Goal: Transaction & Acquisition: Book appointment/travel/reservation

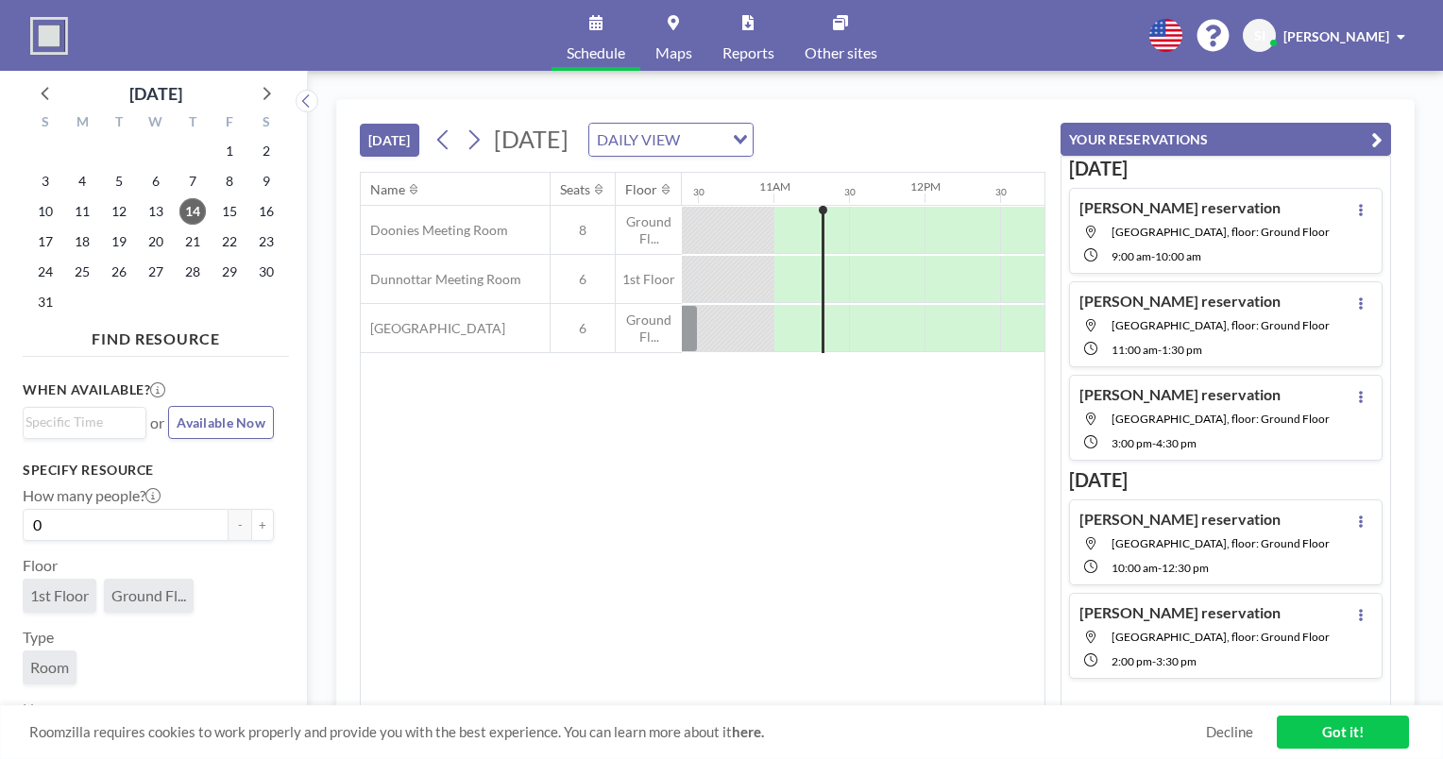
scroll to position [0, 1587]
click at [162, 248] on span "20" at bounding box center [156, 242] width 26 height 26
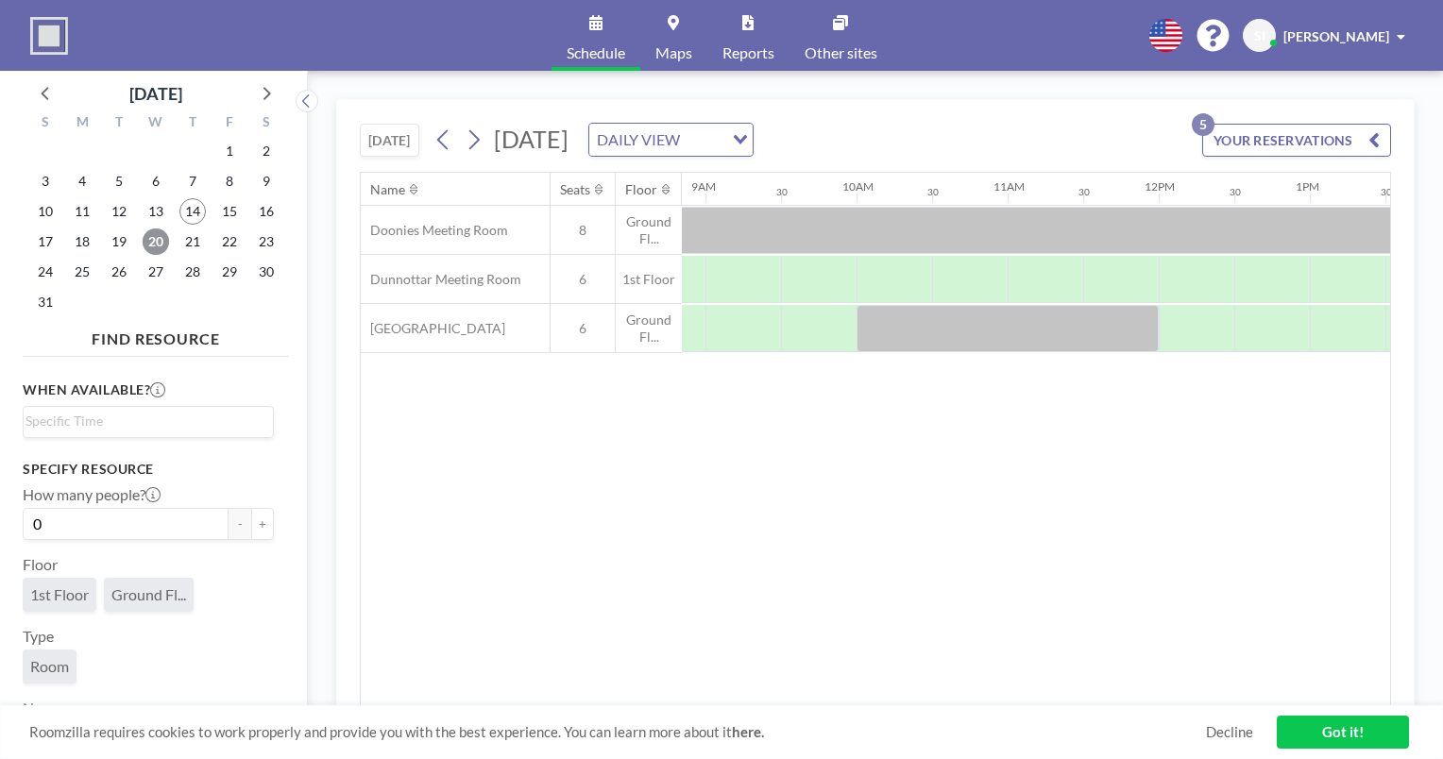
scroll to position [0, 1338]
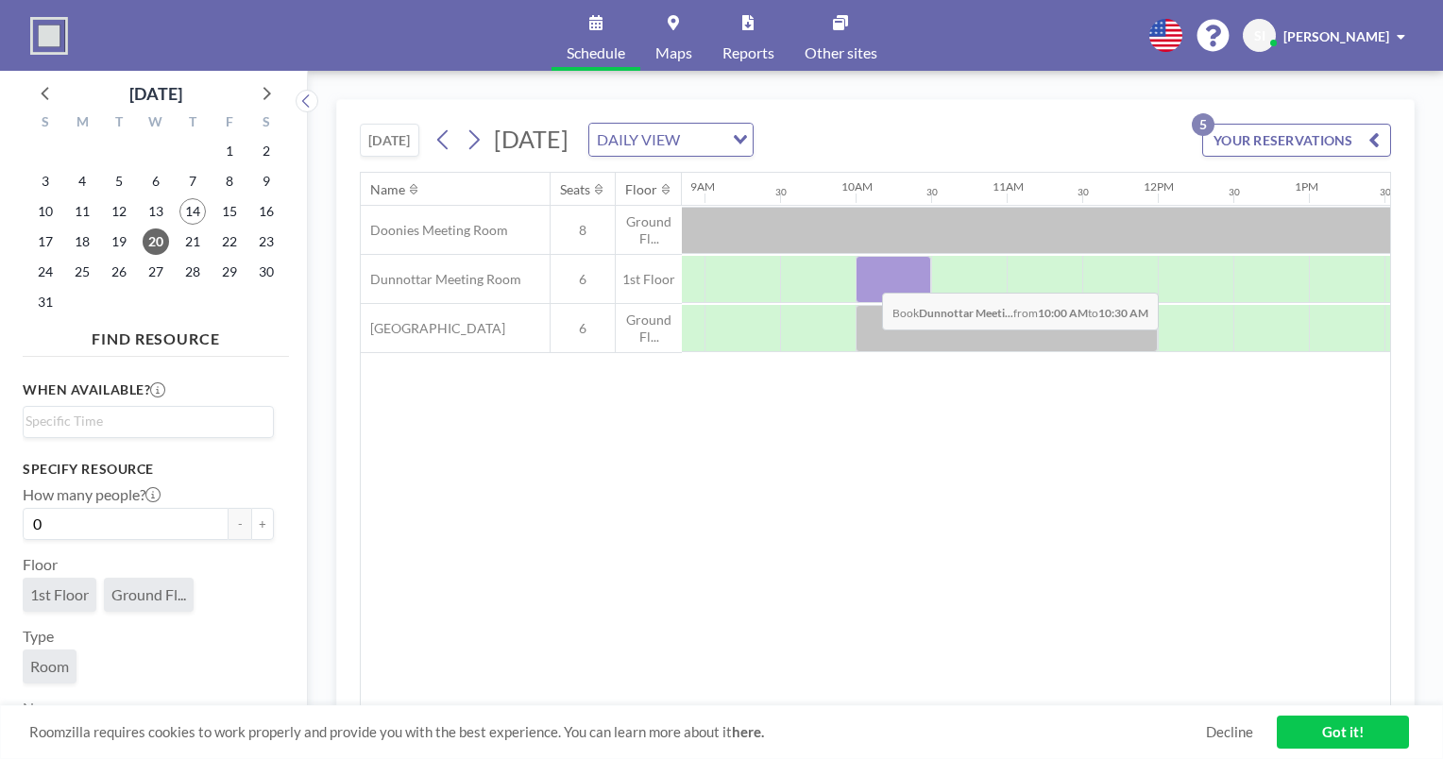
click at [867, 278] on div at bounding box center [894, 279] width 76 height 47
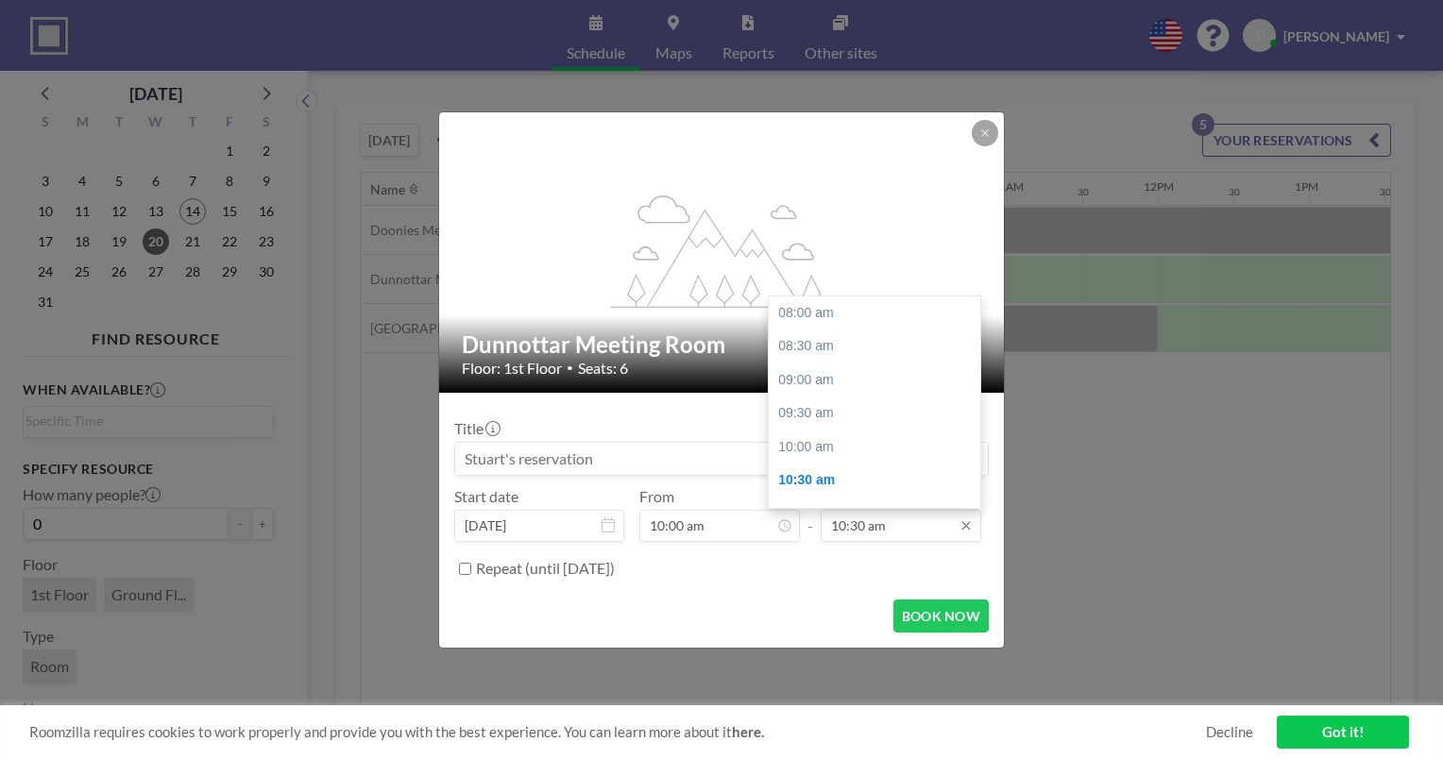
scroll to position [168, 0]
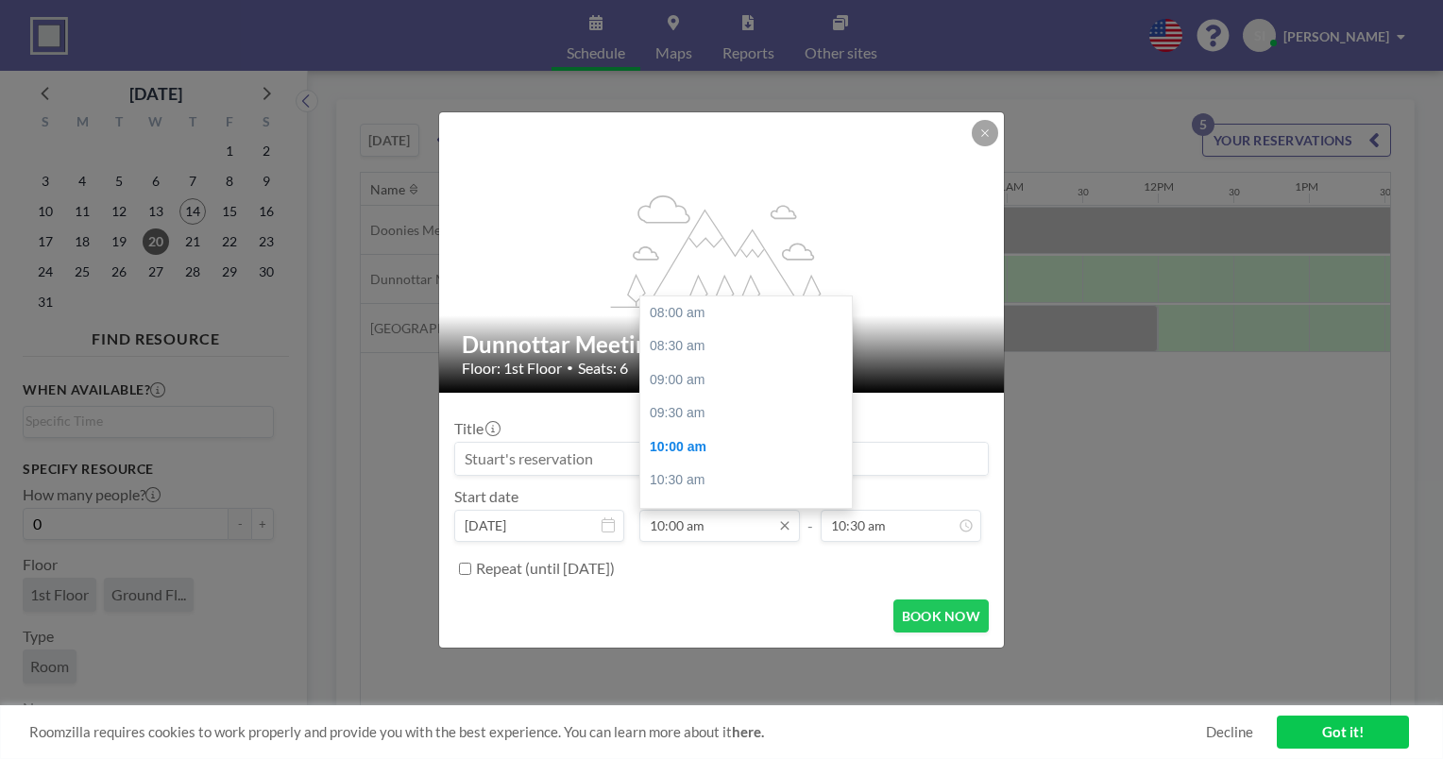
drag, startPoint x: 922, startPoint y: 523, endPoint x: 704, endPoint y: 518, distance: 218.3
click at [704, 518] on div "Start date [DATE] From 10:00 am 08:00 am 08:30 am 09:00 am 09:30 am 10:00 am 10…" at bounding box center [721, 514] width 535 height 55
type input "10:30 am"
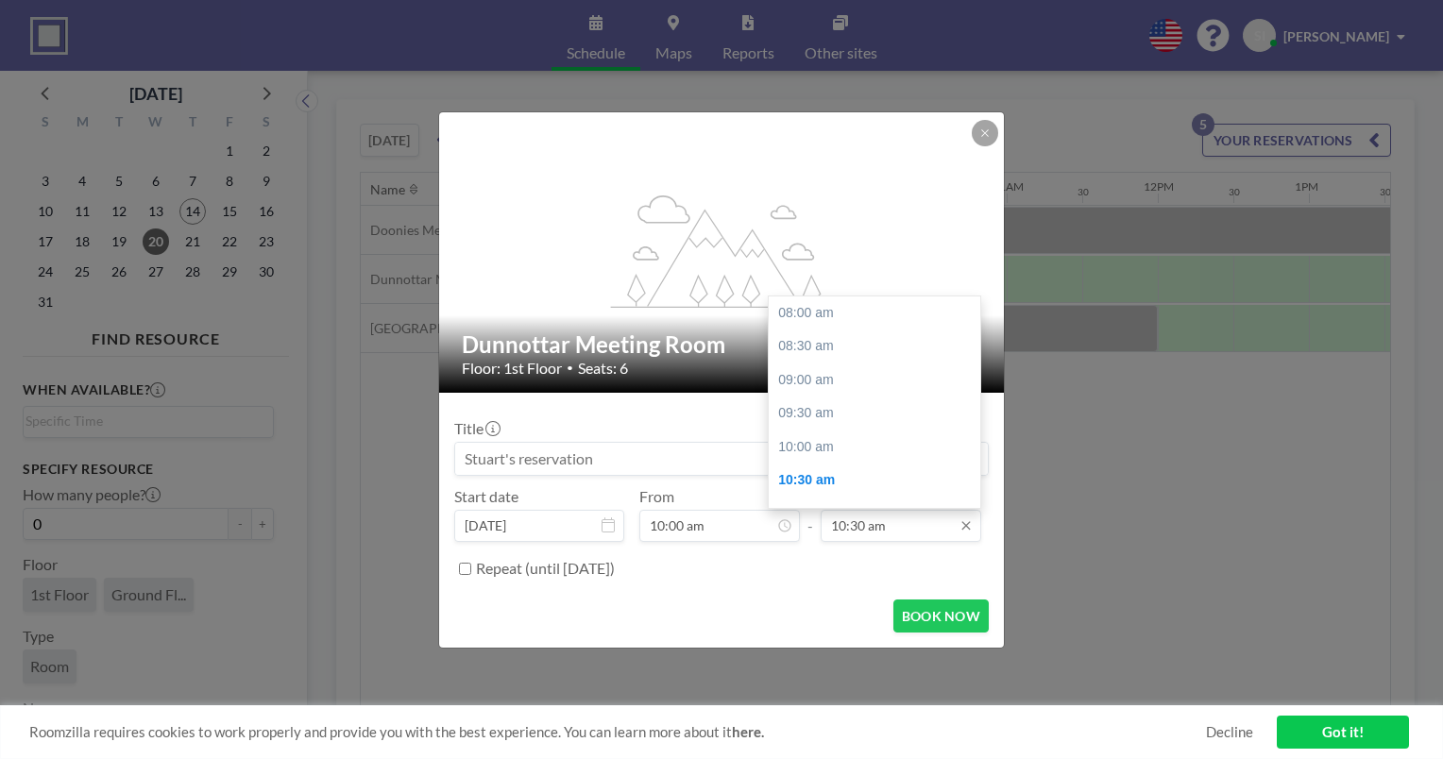
scroll to position [168, 0]
click at [870, 520] on input "10:30 am" at bounding box center [901, 526] width 161 height 32
click at [854, 420] on div "12:00 pm" at bounding box center [879, 414] width 221 height 34
type input "12:00 pm"
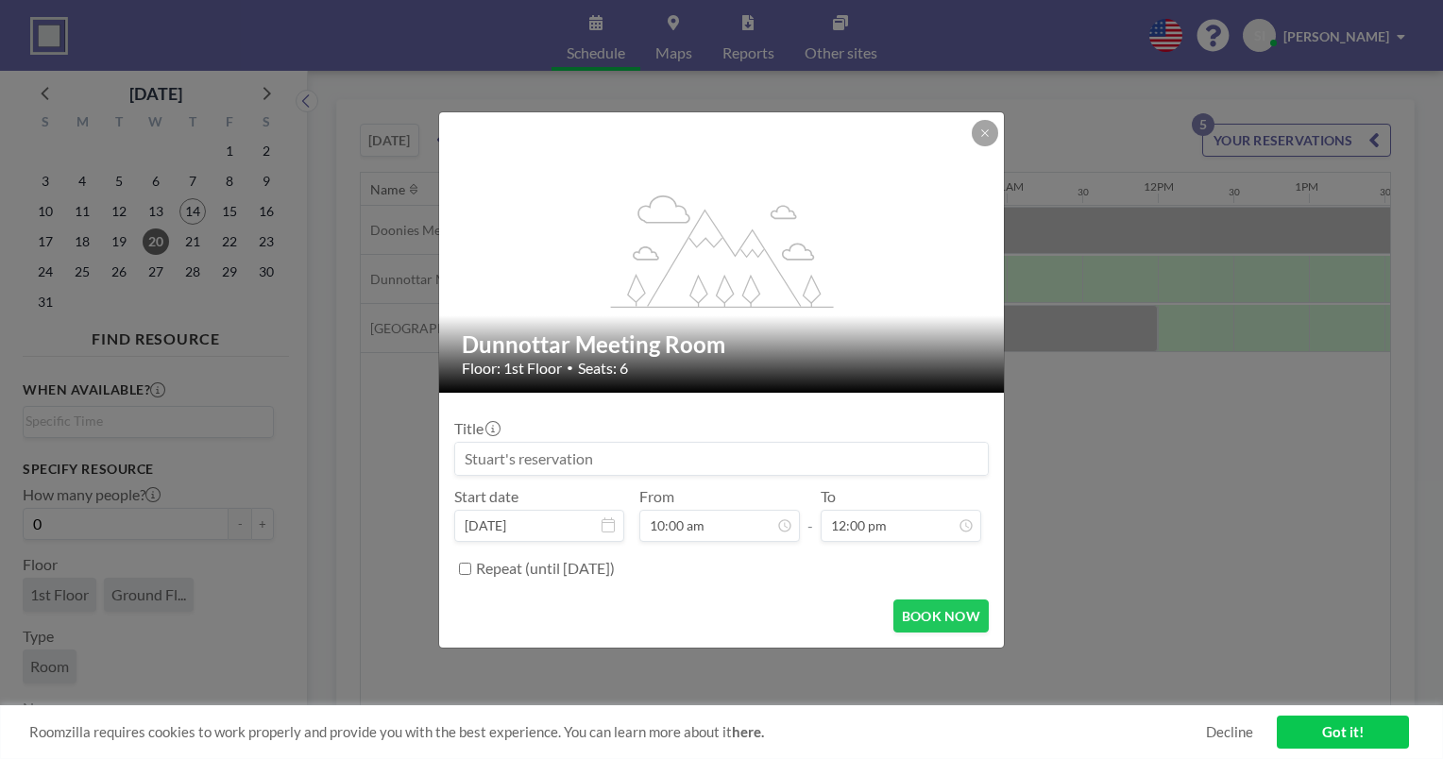
scroll to position [268, 0]
click at [962, 612] on button "BOOK NOW" at bounding box center [941, 616] width 95 height 33
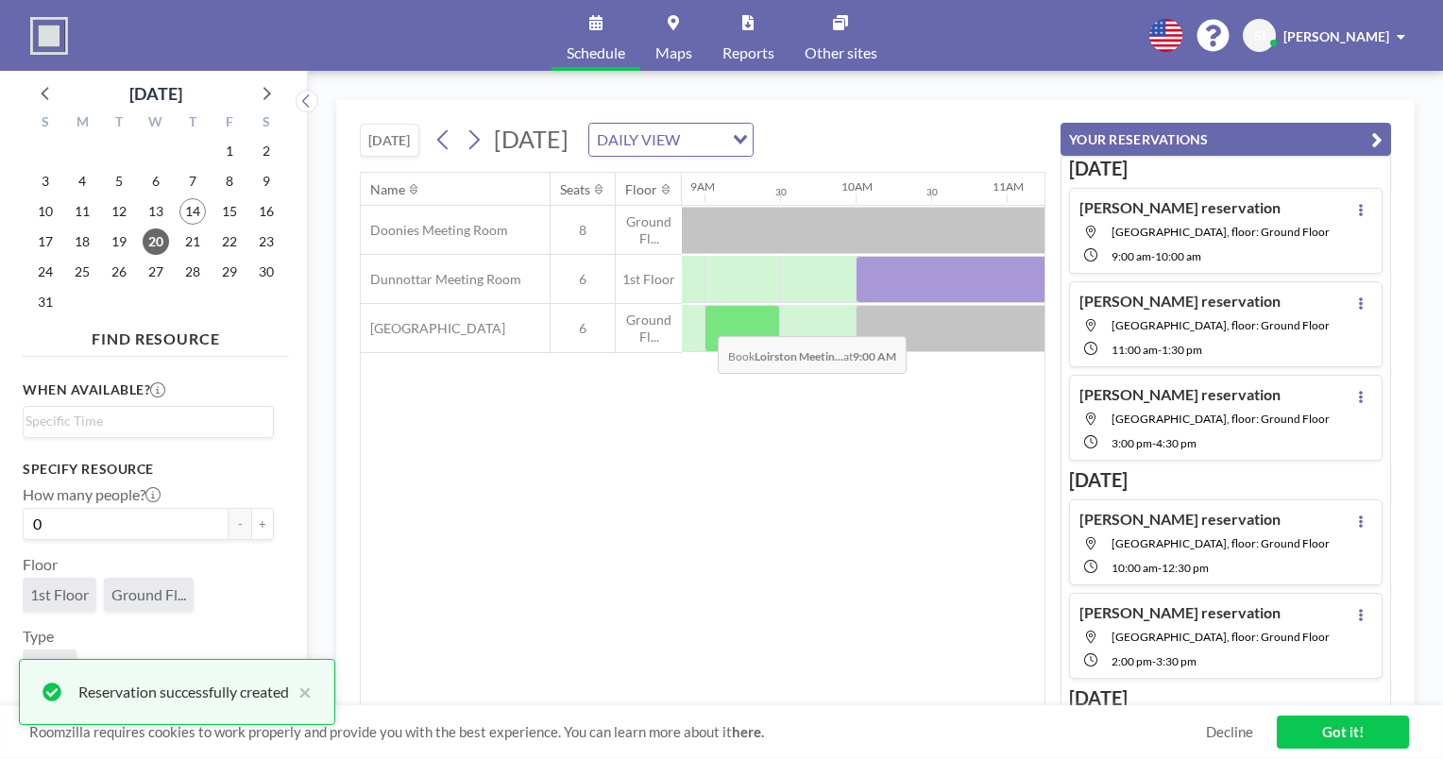
scroll to position [98, 0]
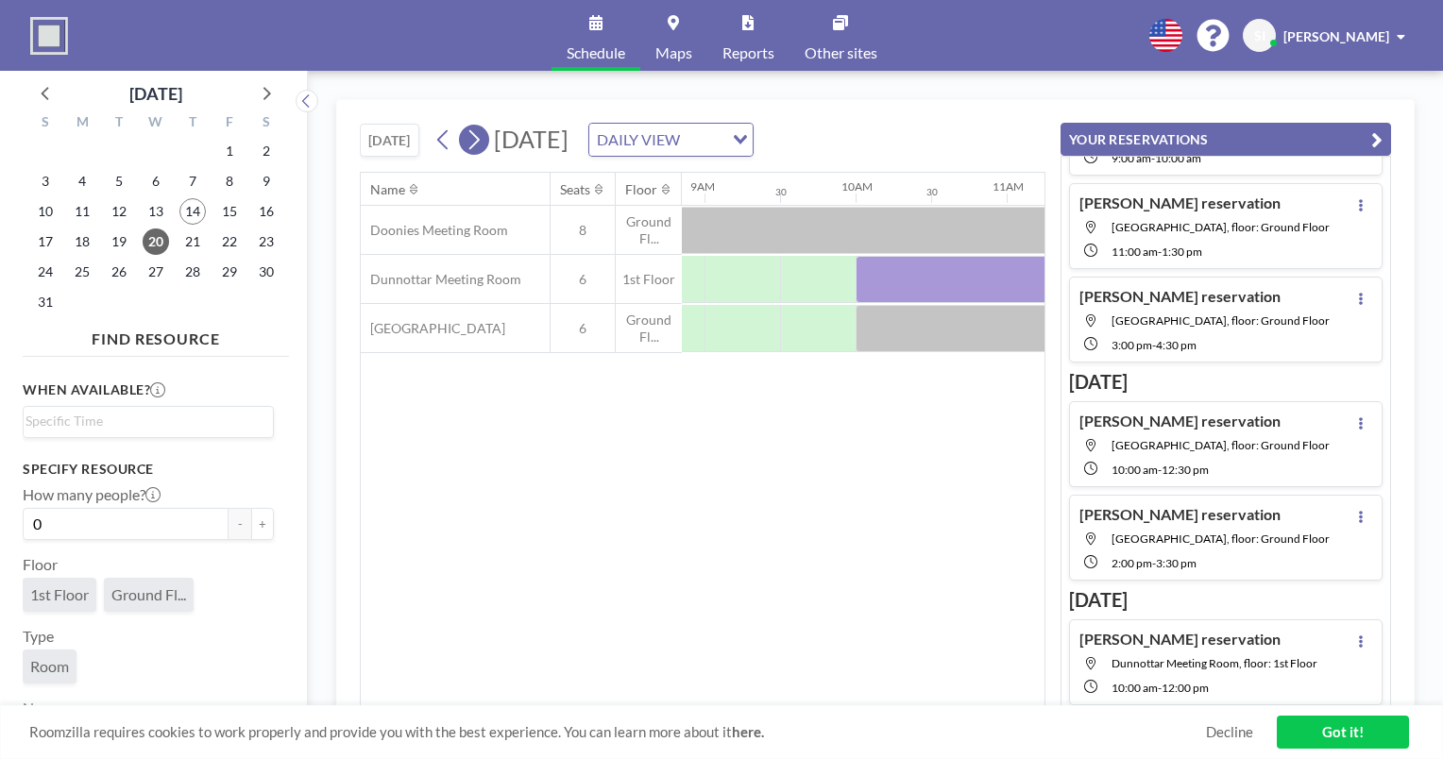
click at [474, 149] on icon at bounding box center [474, 140] width 18 height 28
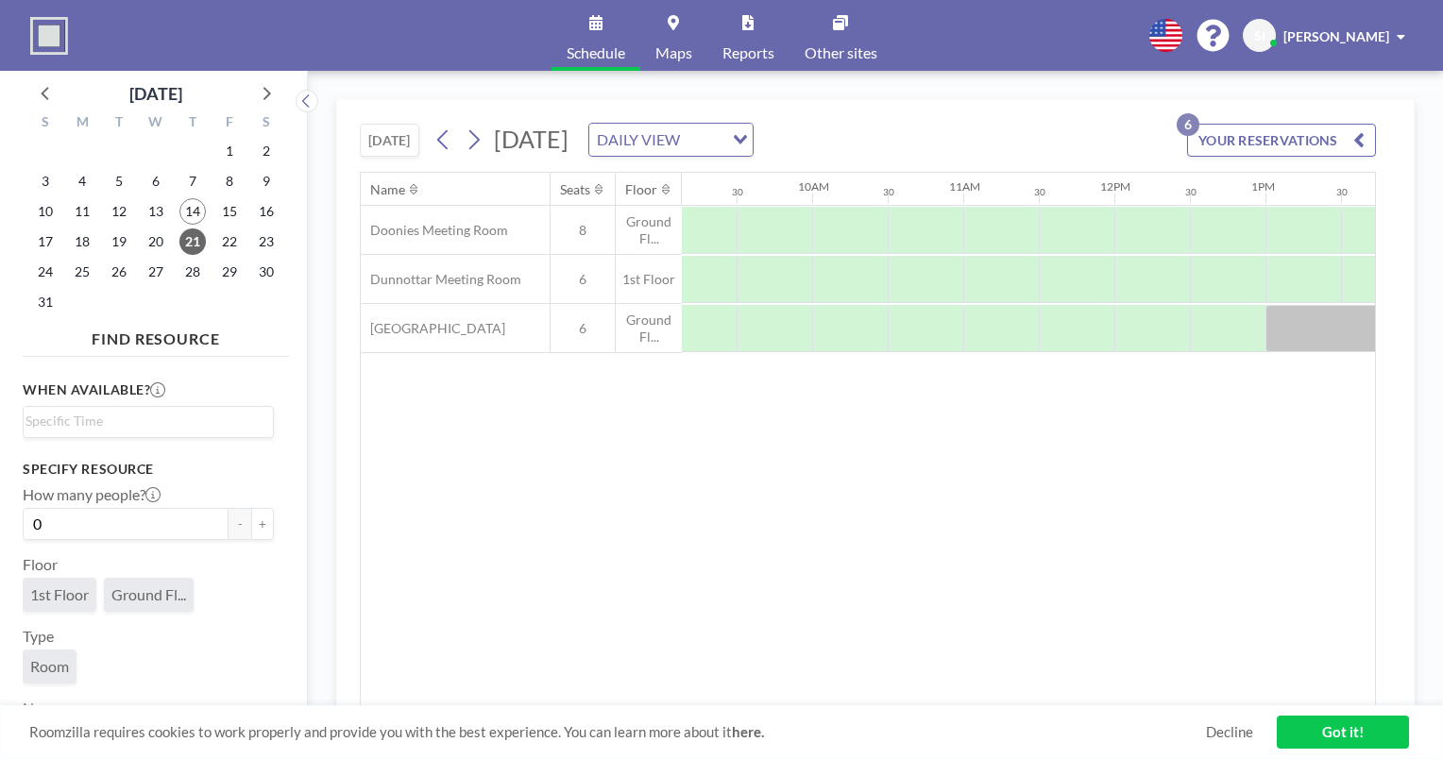
scroll to position [0, 1385]
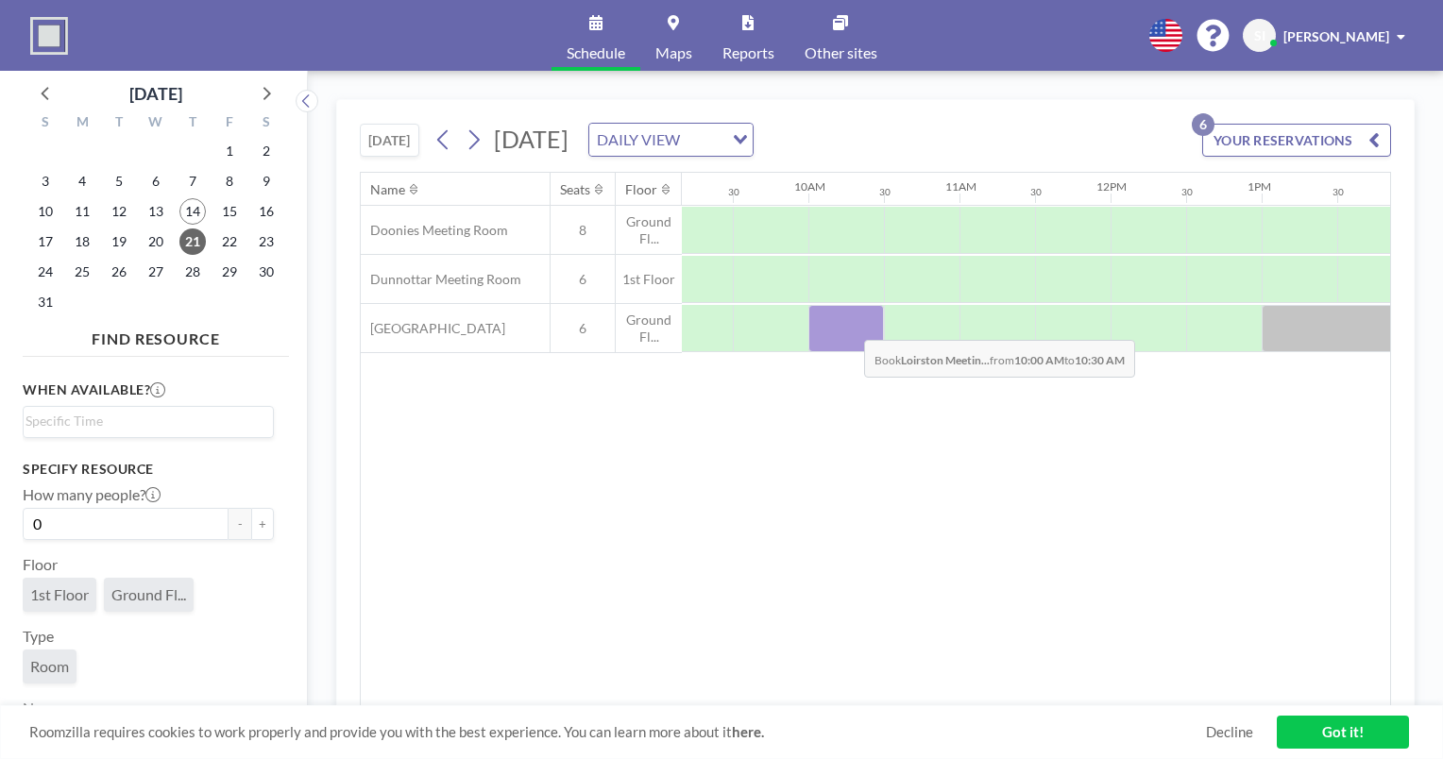
click at [849, 325] on div at bounding box center [847, 328] width 76 height 47
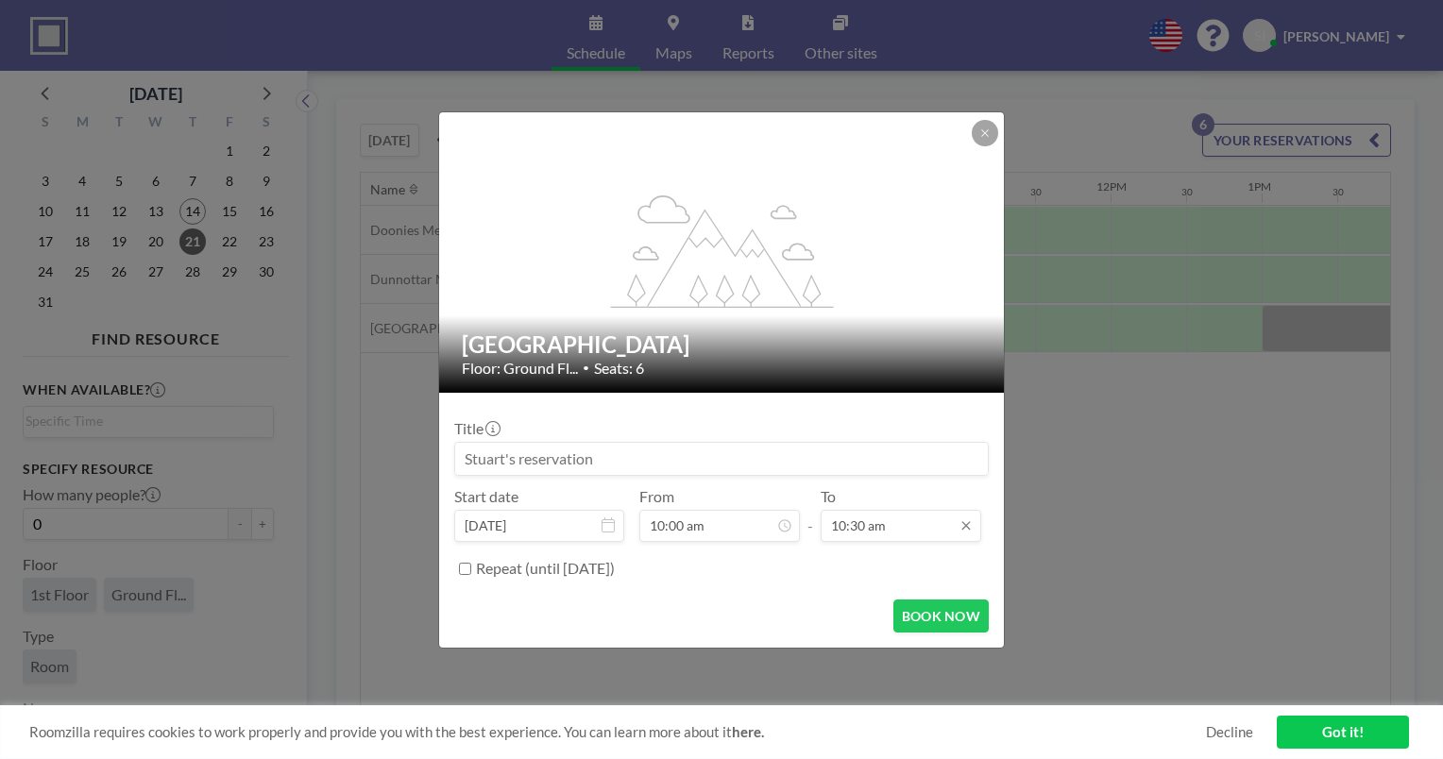
click at [904, 513] on input "10:30 am" at bounding box center [901, 526] width 161 height 32
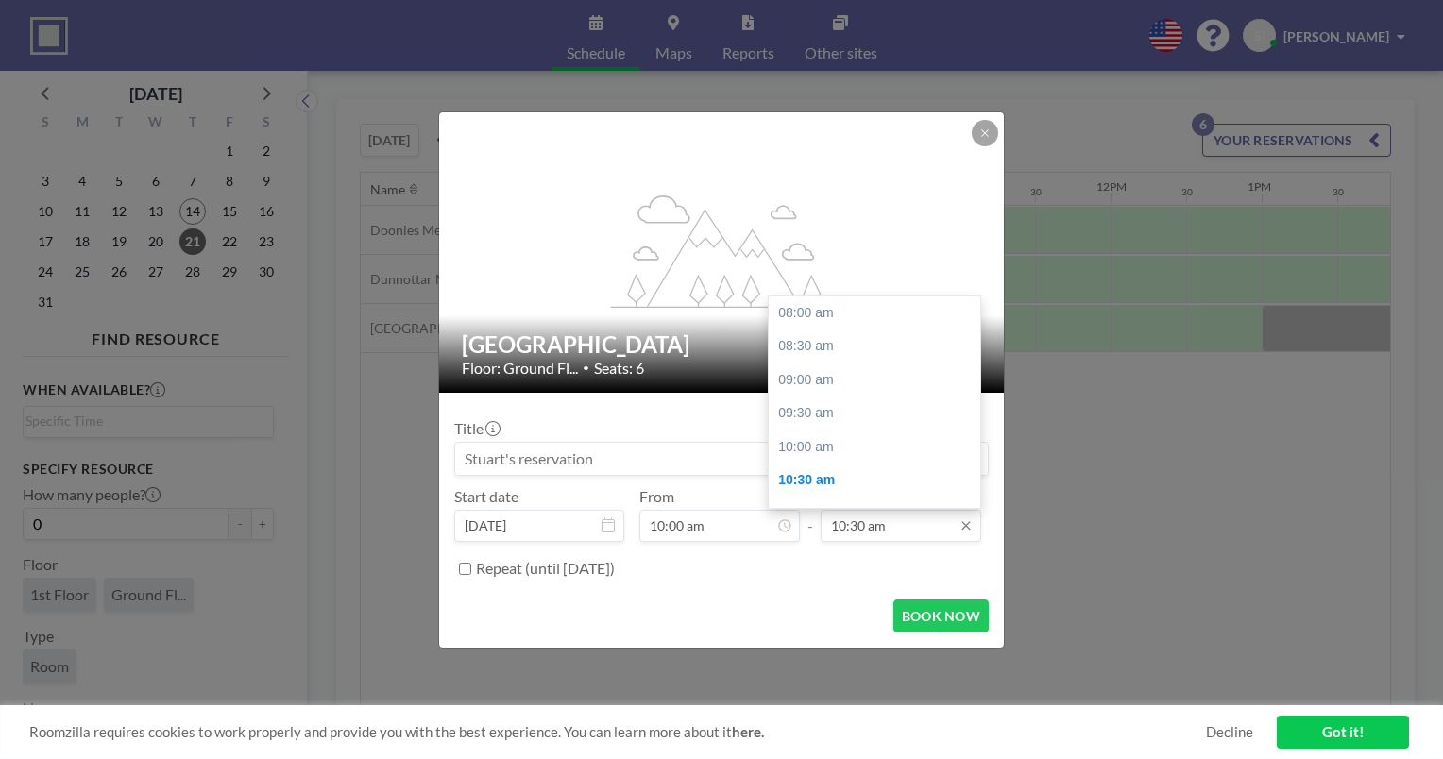
scroll to position [168, 0]
click at [883, 350] on div "11:00 am" at bounding box center [879, 347] width 221 height 34
type input "11:00 am"
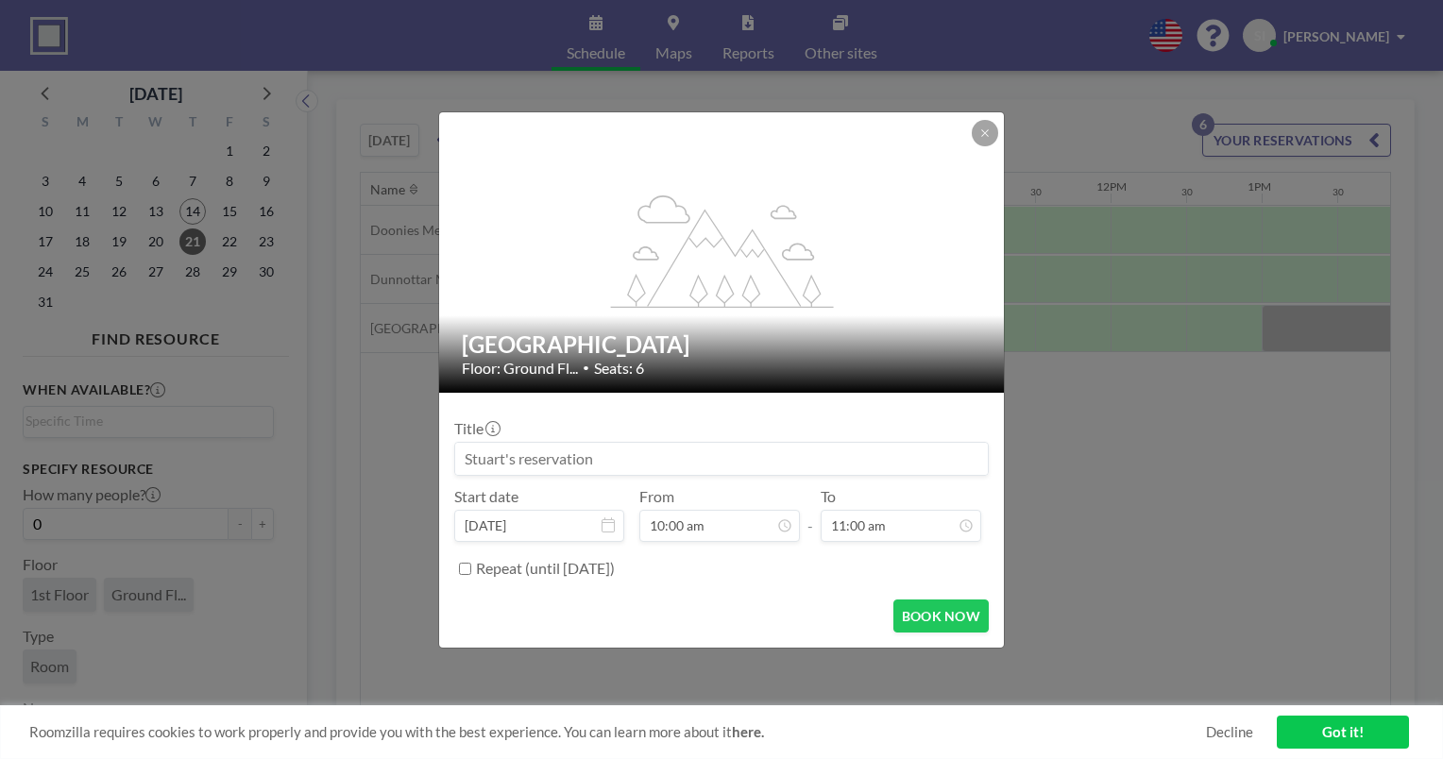
scroll to position [202, 0]
click at [949, 625] on button "BOOK NOW" at bounding box center [941, 616] width 95 height 33
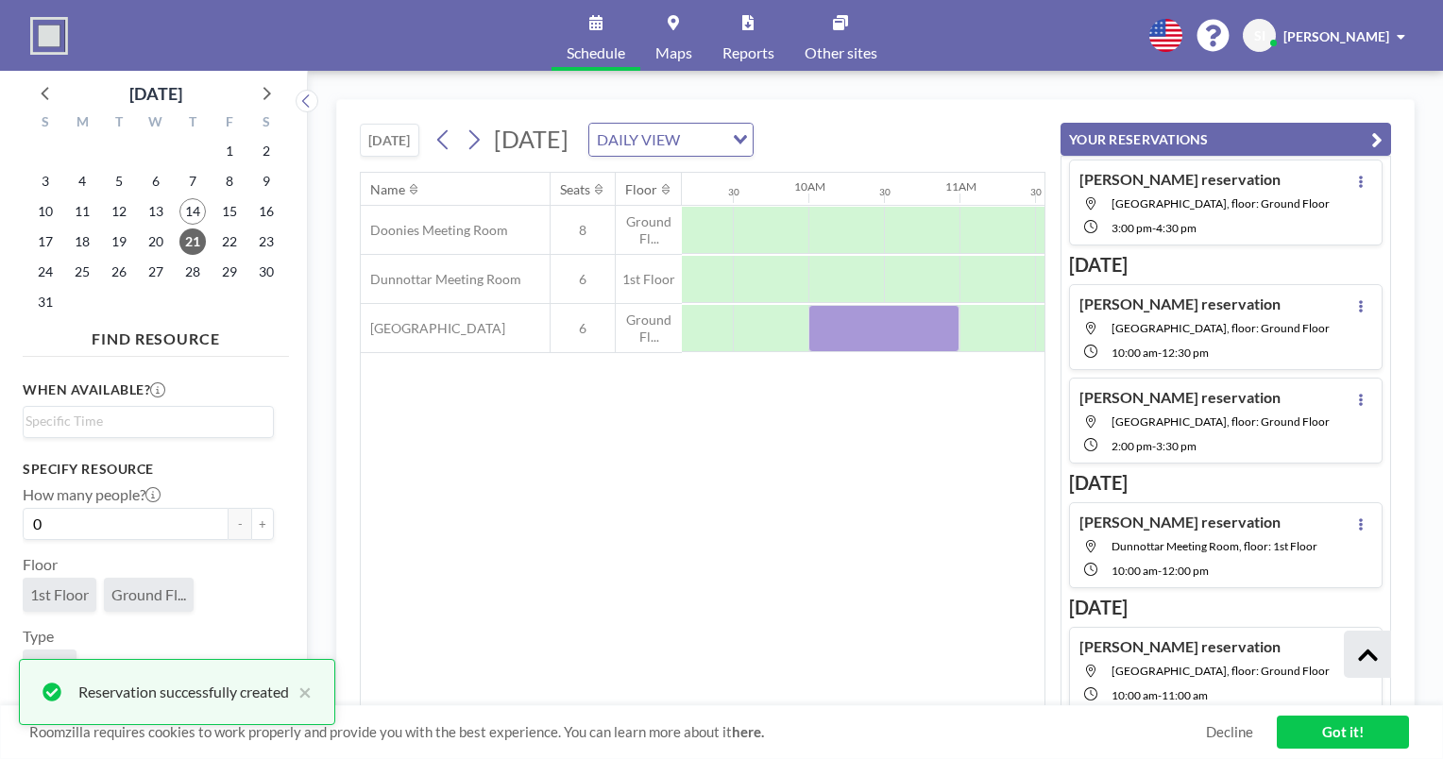
scroll to position [222, 0]
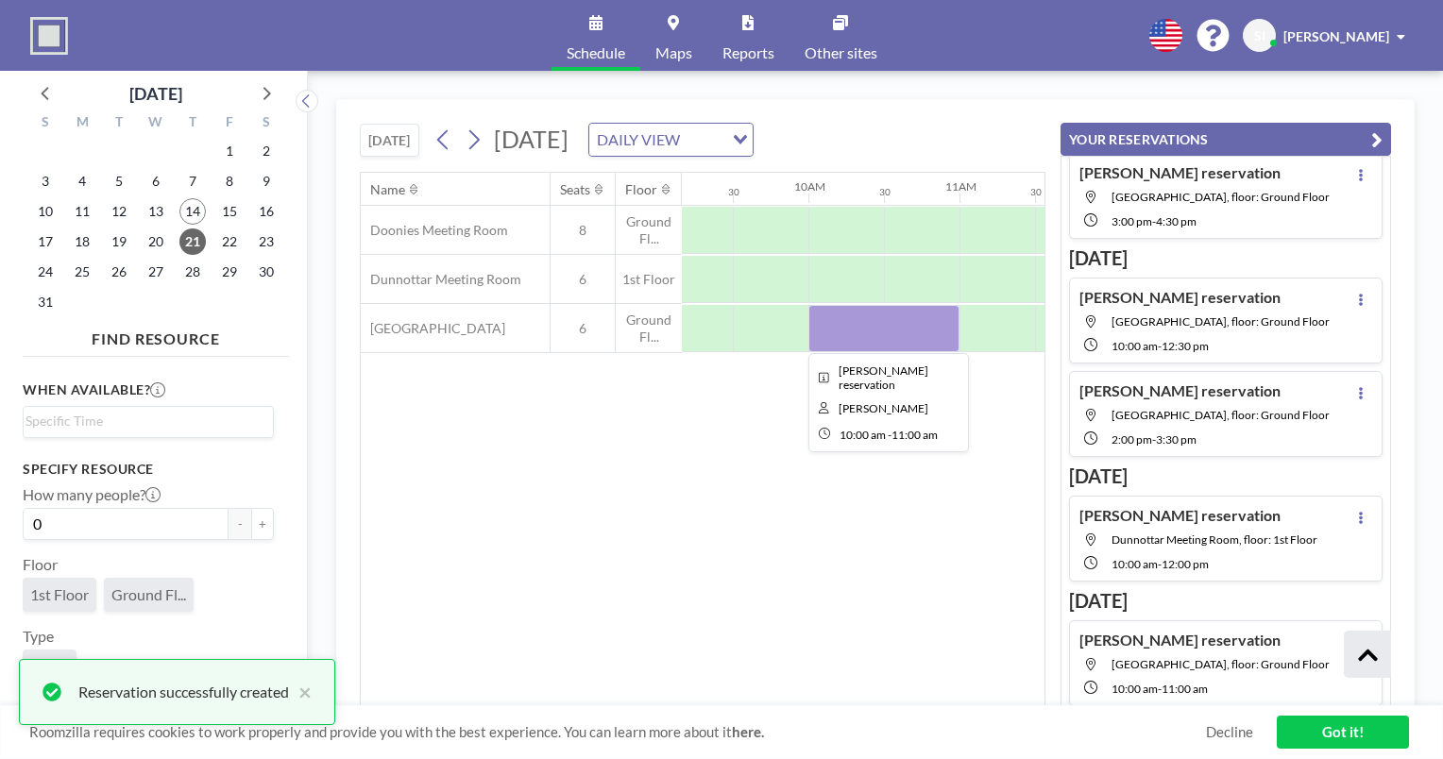
click at [865, 335] on div at bounding box center [884, 328] width 151 height 47
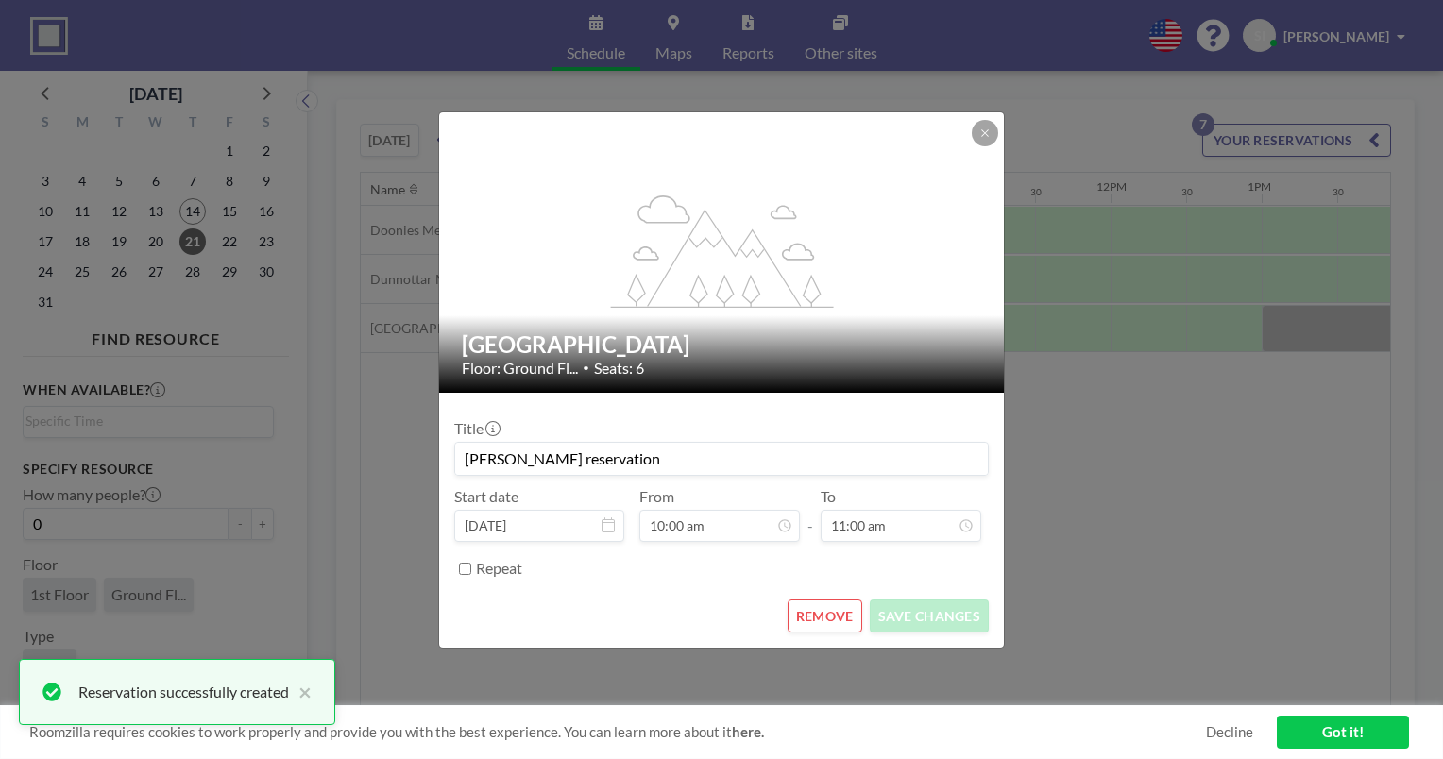
click at [842, 612] on button "REMOVE" at bounding box center [825, 616] width 75 height 33
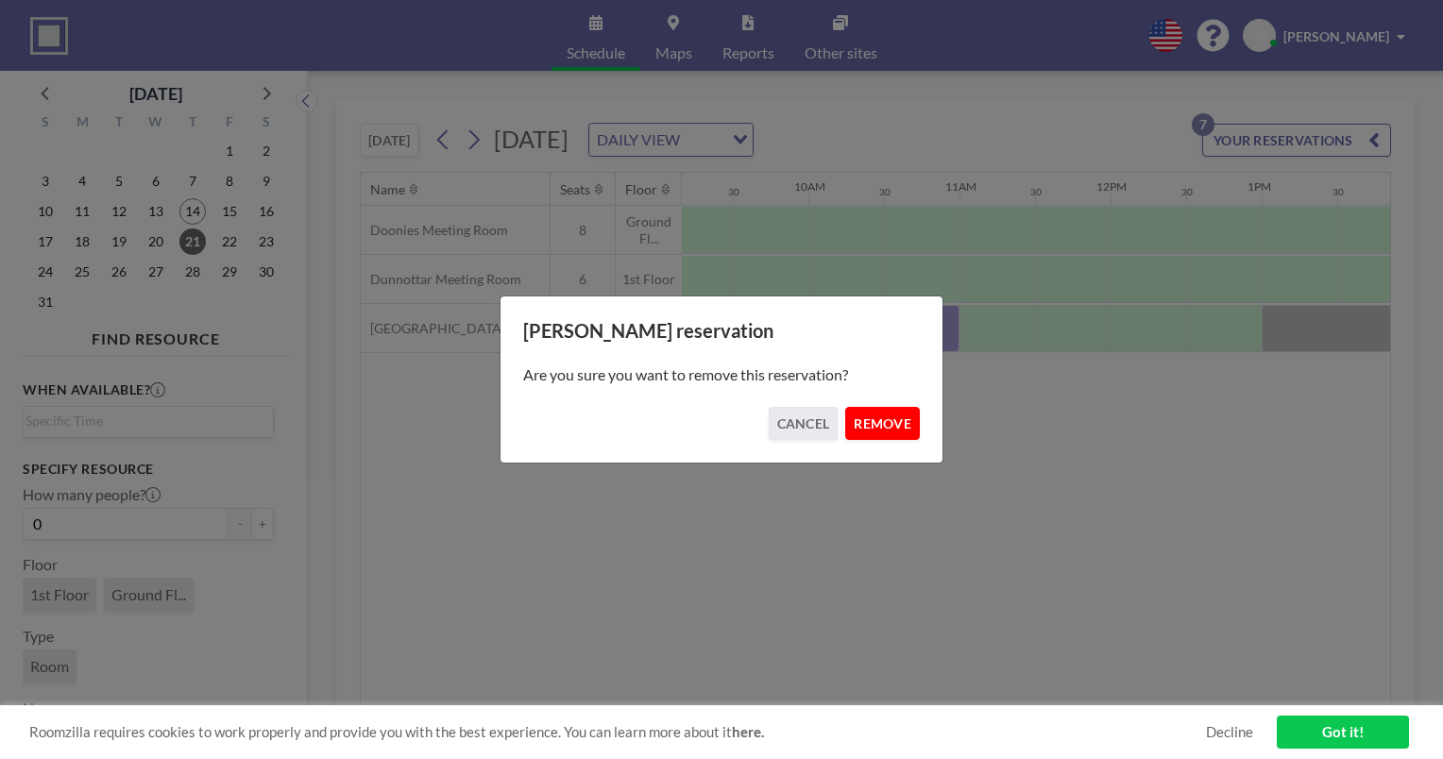
click at [903, 427] on button "REMOVE" at bounding box center [882, 423] width 75 height 33
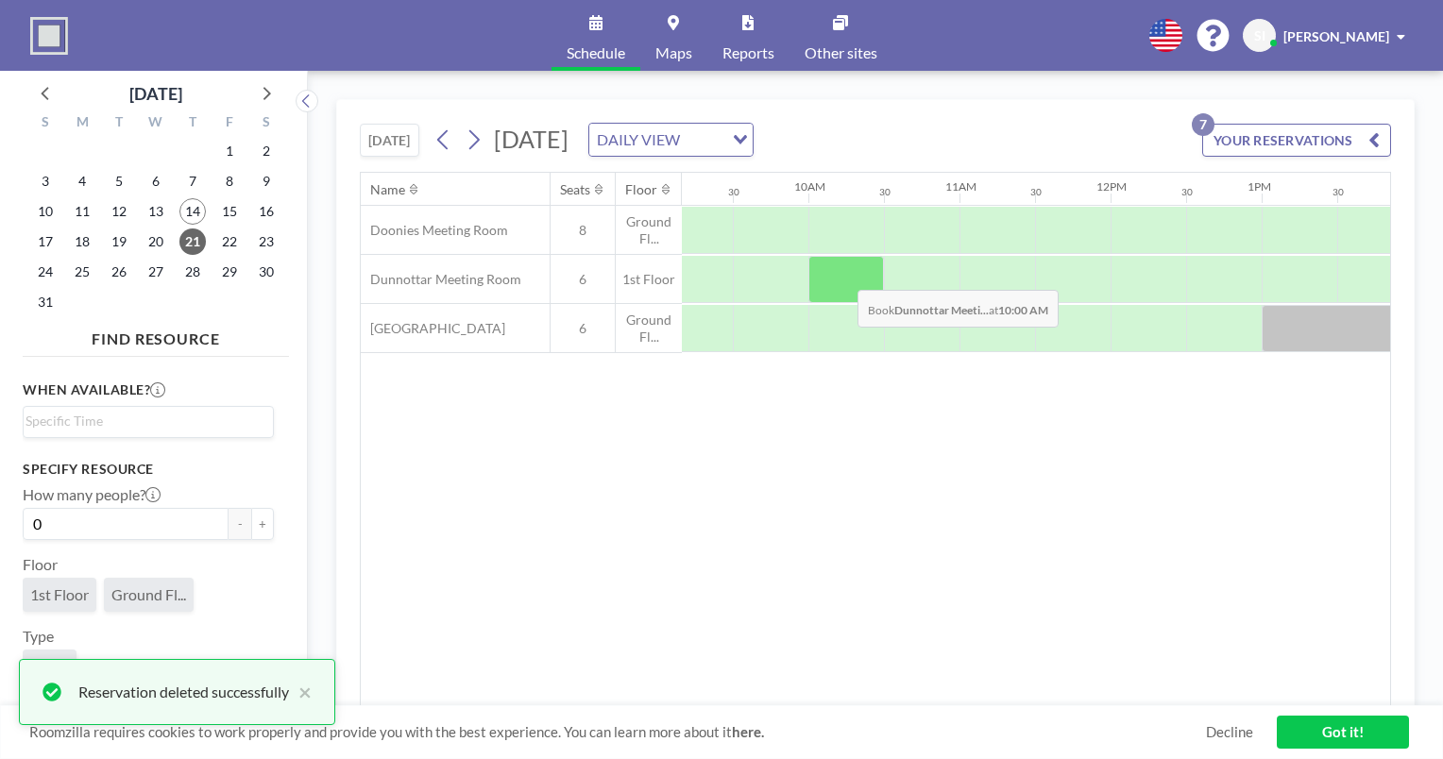
click at [843, 275] on div at bounding box center [847, 279] width 76 height 47
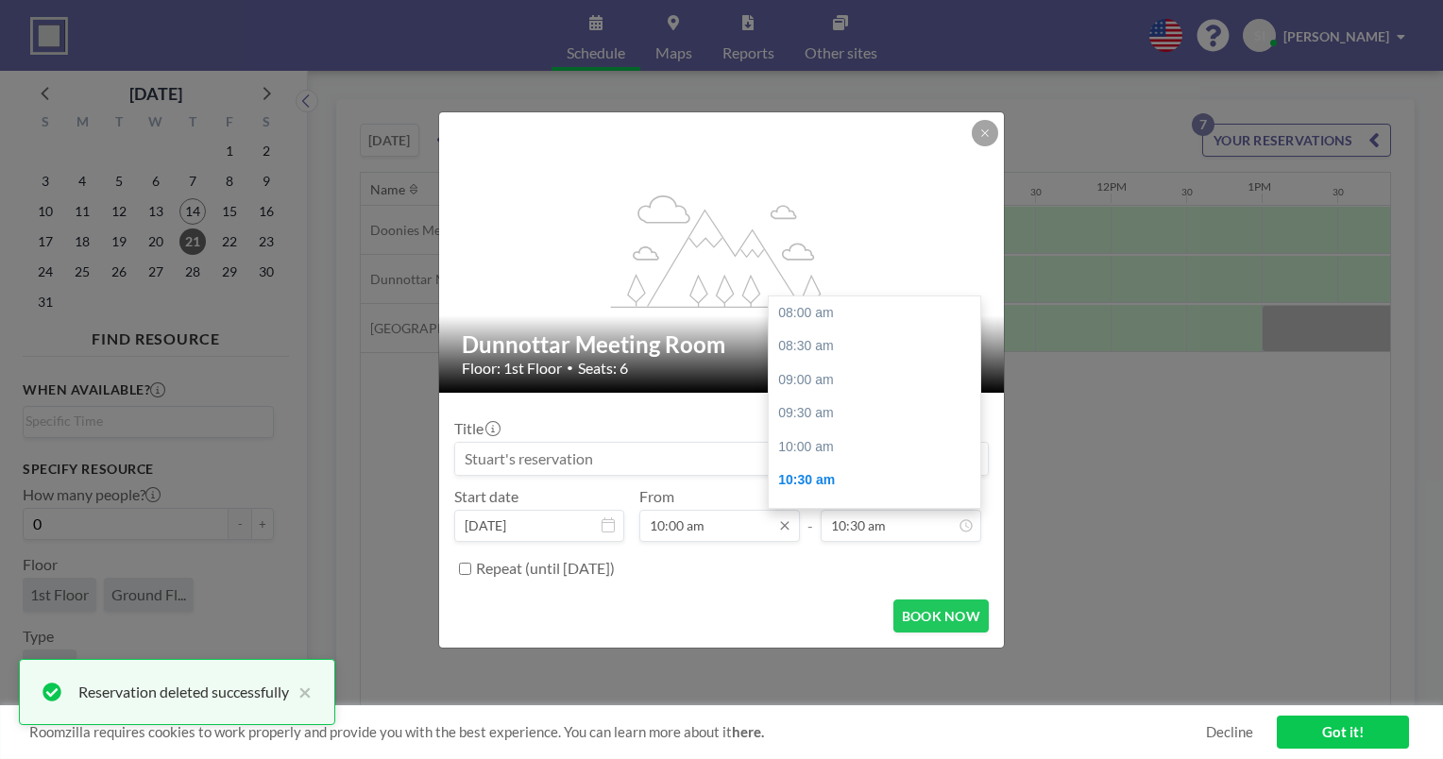
scroll to position [168, 0]
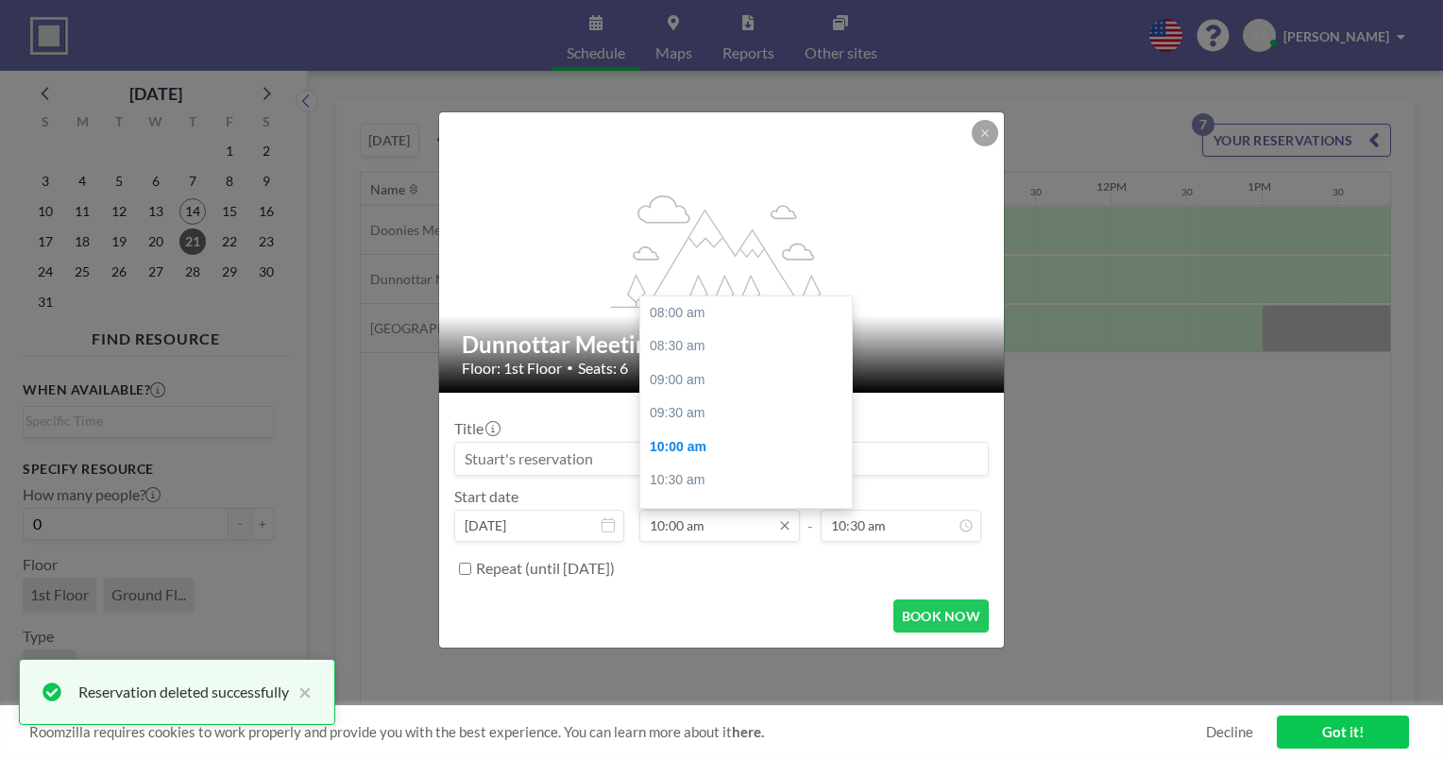
drag, startPoint x: 894, startPoint y: 523, endPoint x: 723, endPoint y: 515, distance: 171.2
click at [723, 515] on div "Start date [DATE] From 10:00 am 08:00 am 08:30 am 09:00 am 09:30 am 10:00 am 10…" at bounding box center [721, 514] width 535 height 55
type input "10:30 am"
click at [708, 367] on div "11:00 am" at bounding box center [750, 381] width 221 height 34
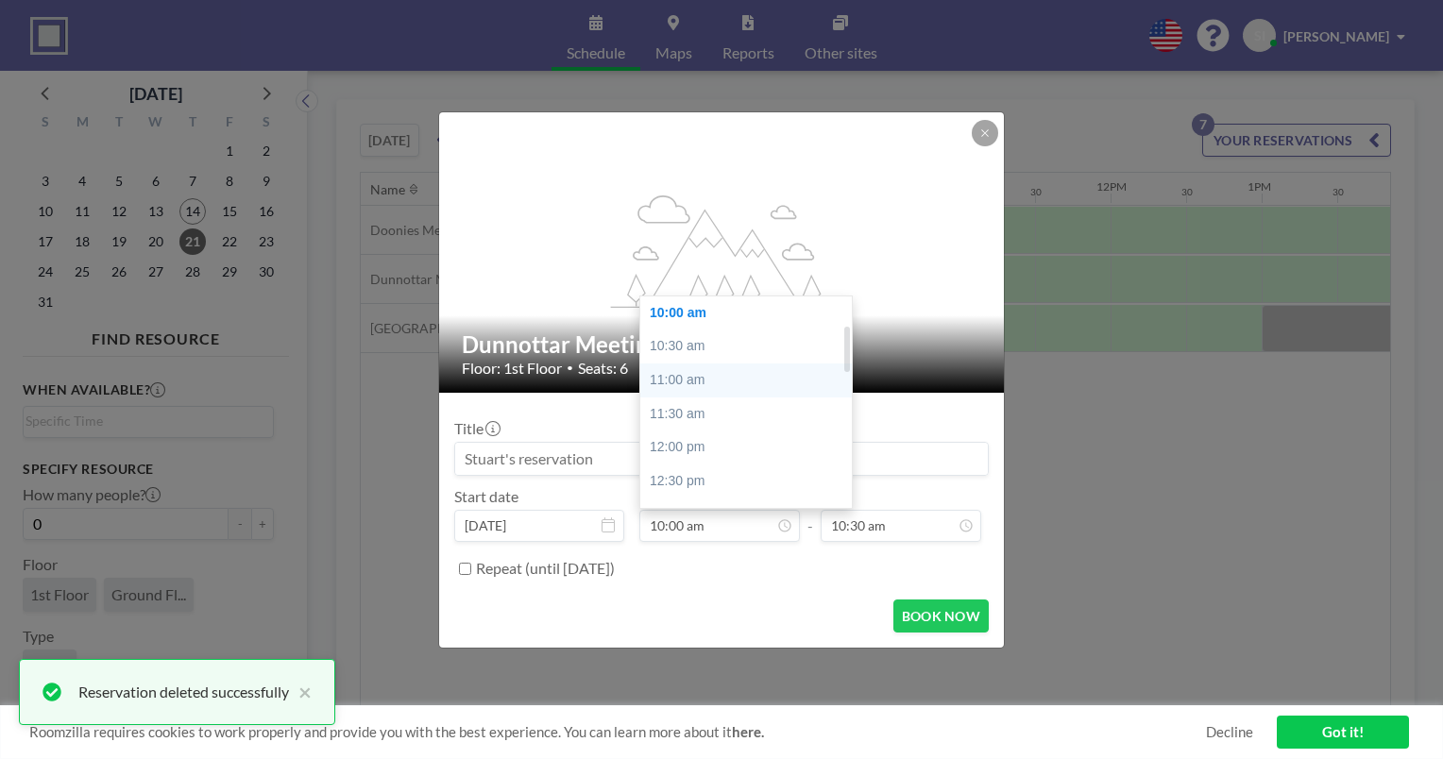
type input "11:00 am"
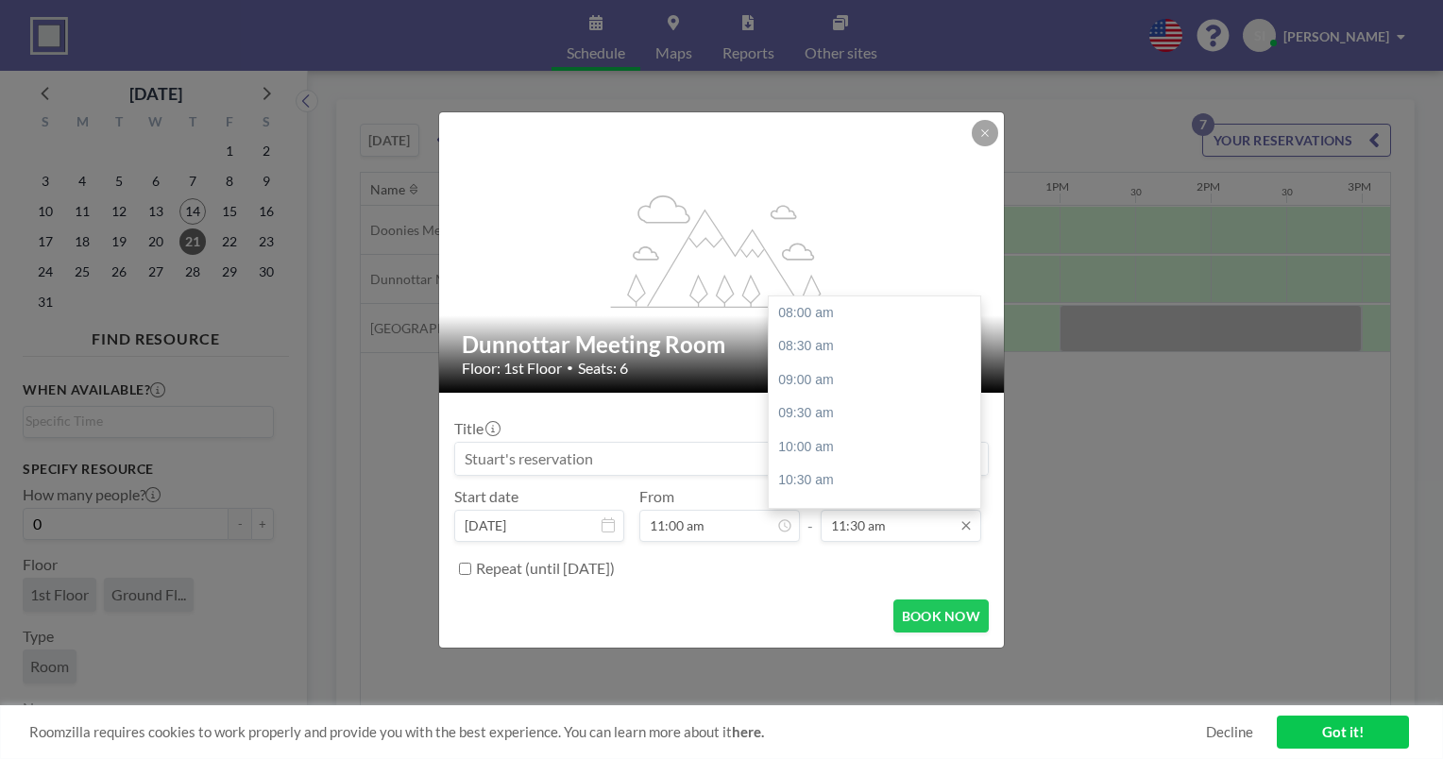
scroll to position [234, 0]
click at [903, 533] on input "11:30 am" at bounding box center [901, 526] width 161 height 32
click at [869, 310] on div "11:00 am" at bounding box center [879, 303] width 221 height 34
type input "11:00 am"
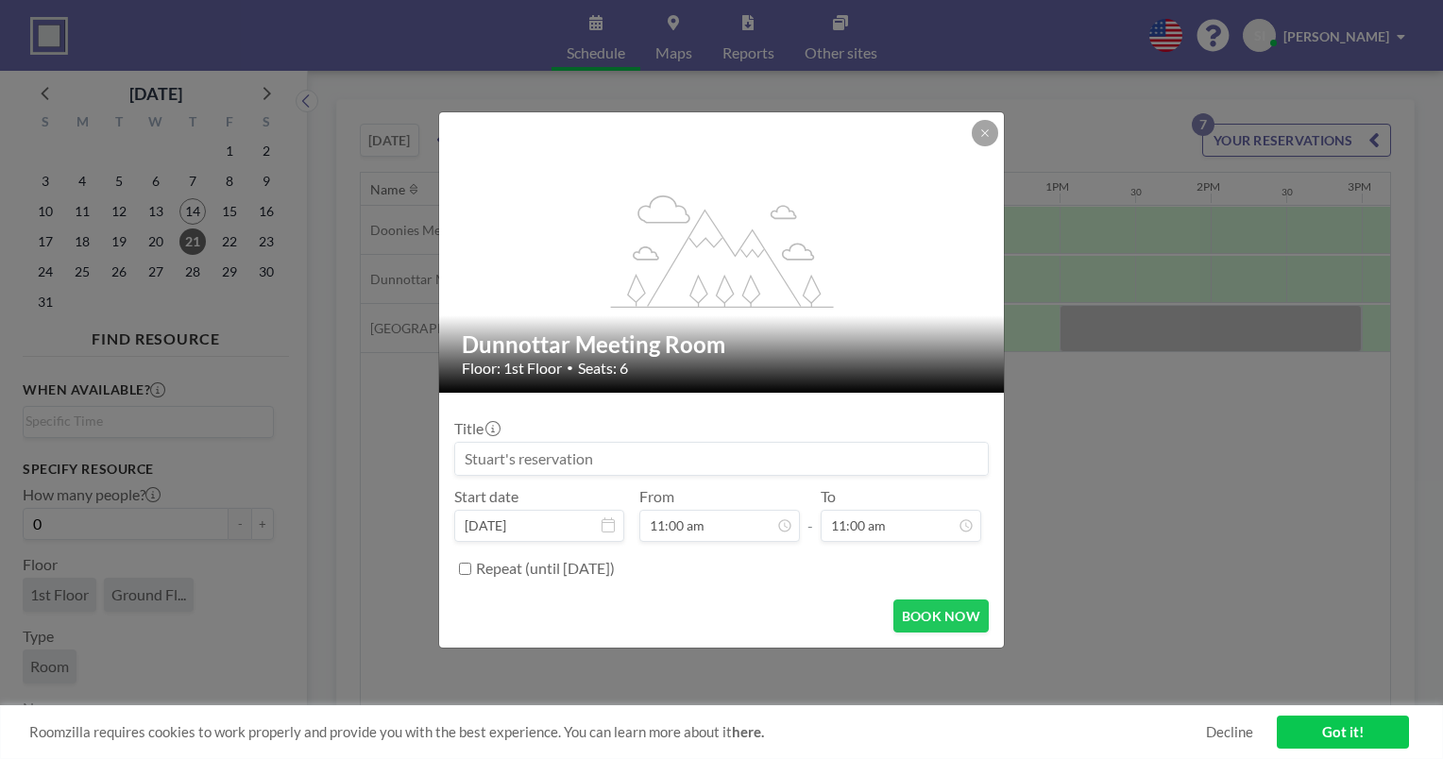
scroll to position [763, 0]
drag, startPoint x: 755, startPoint y: 529, endPoint x: 530, endPoint y: 493, distance: 227.7
click at [530, 493] on div "Start date [DATE] From 11:00 am 08:00 am 08:30 am 09:00 am 09:30 am 10:00 am 10…" at bounding box center [721, 514] width 535 height 55
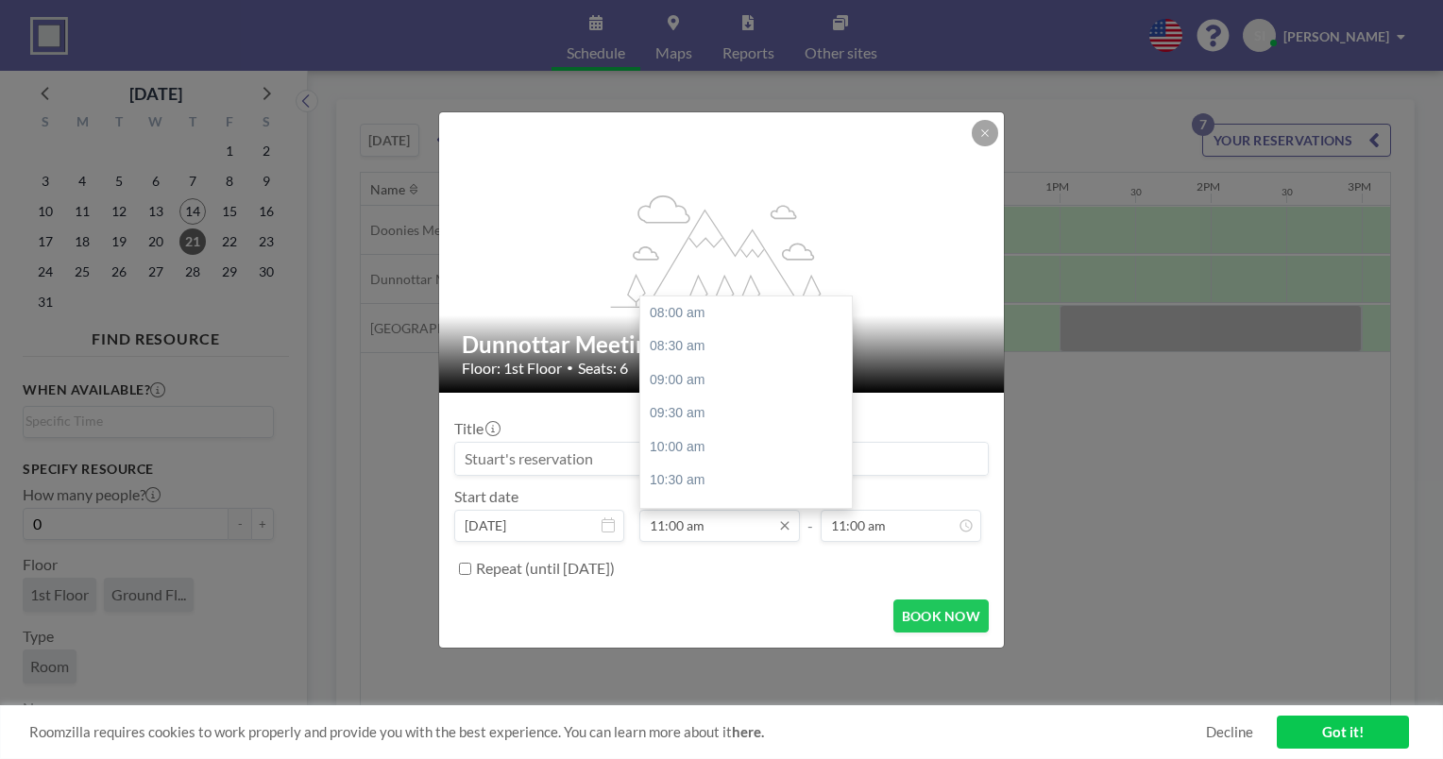
click at [710, 525] on input "11:00 am" at bounding box center [720, 526] width 161 height 32
click at [714, 317] on div "10:00 am" at bounding box center [750, 322] width 221 height 34
type input "10:00 am"
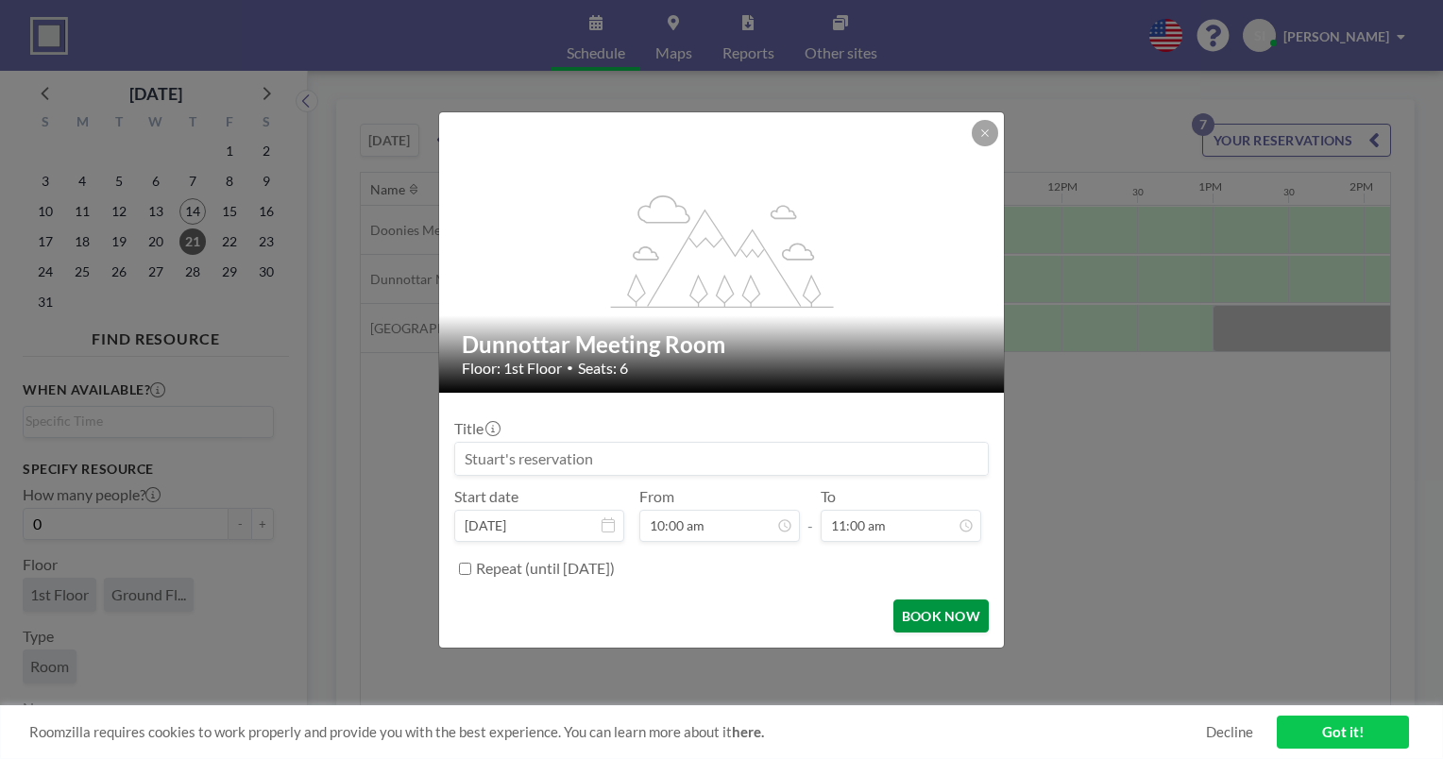
click at [962, 601] on button "BOOK NOW" at bounding box center [941, 616] width 95 height 33
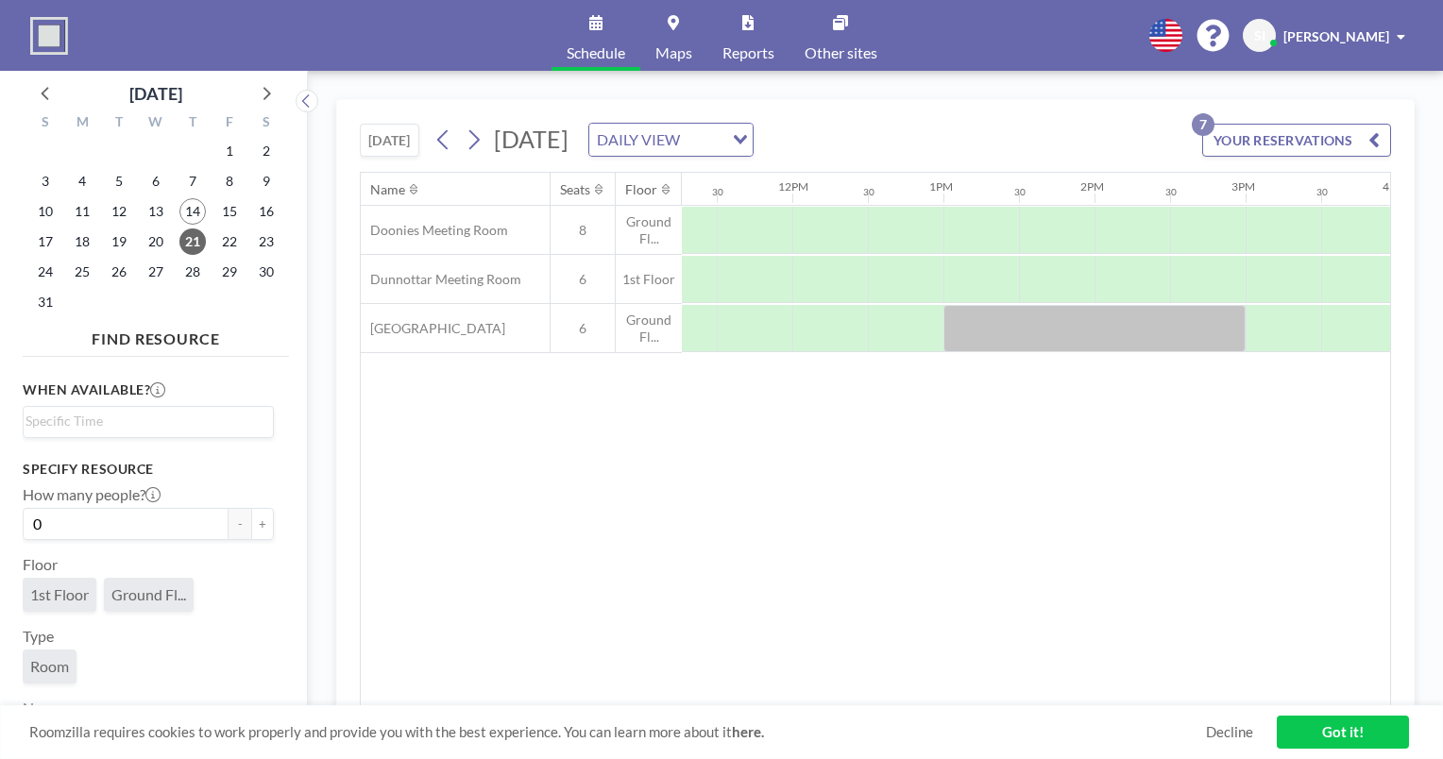
scroll to position [0, 1808]
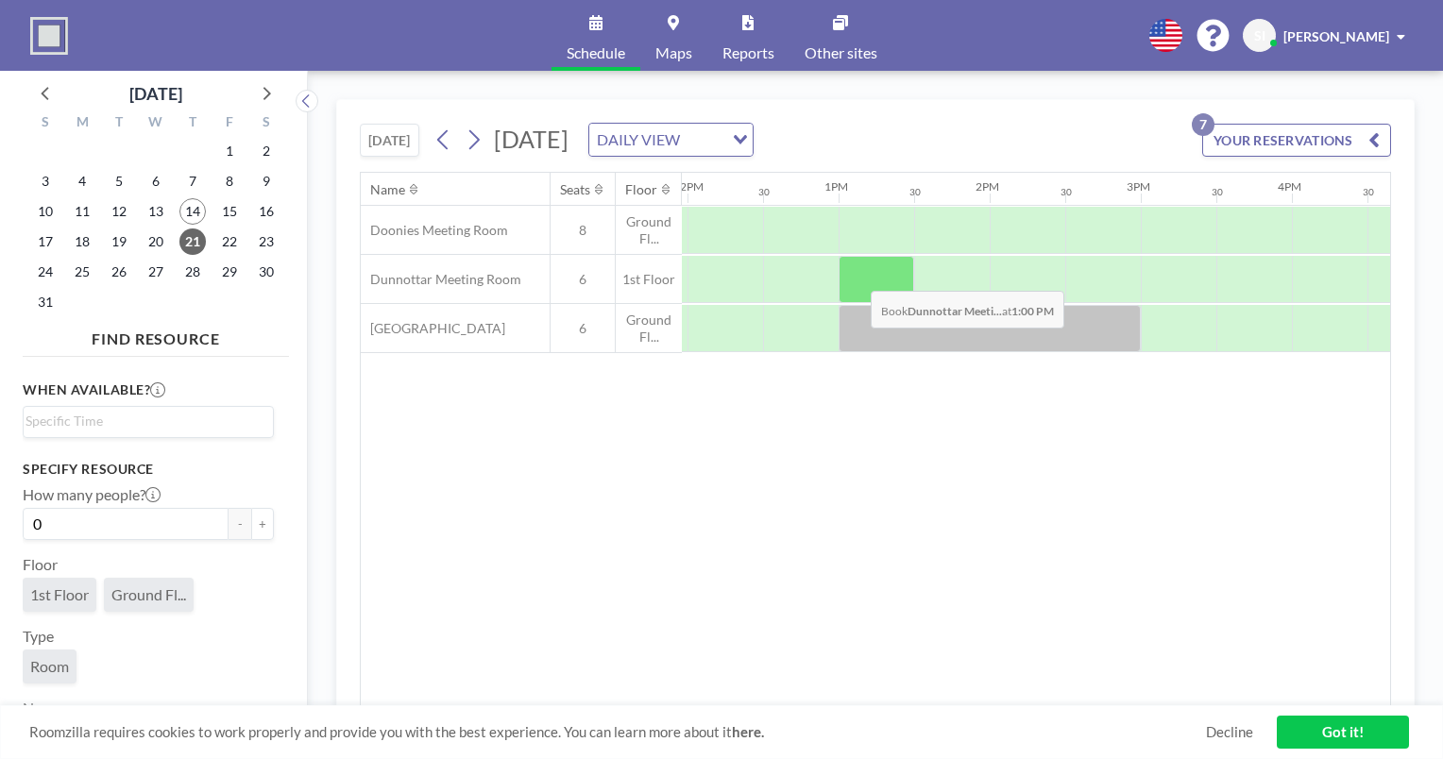
drag, startPoint x: 861, startPoint y: 300, endPoint x: 856, endPoint y: 276, distance: 25.2
click at [856, 276] on div at bounding box center [877, 279] width 76 height 47
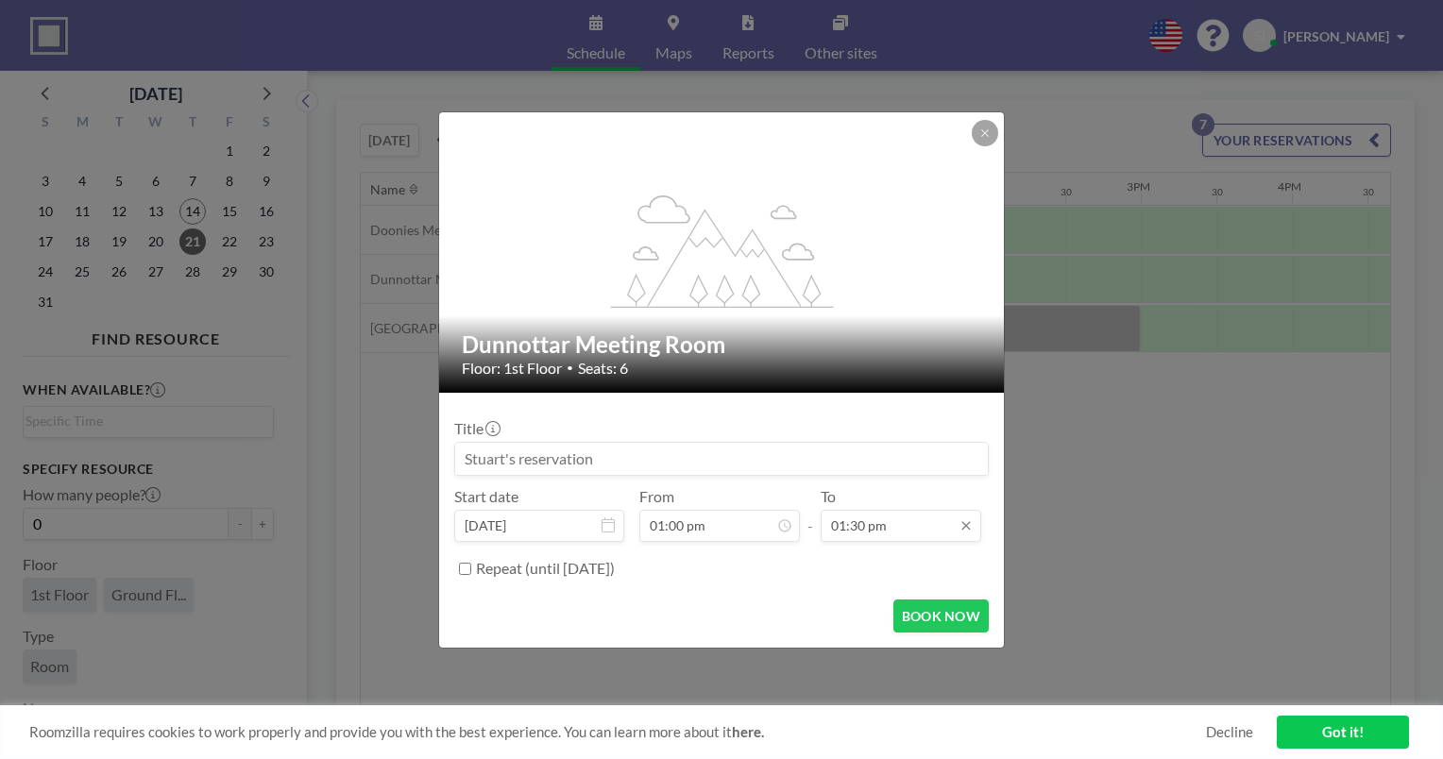
scroll to position [370, 0]
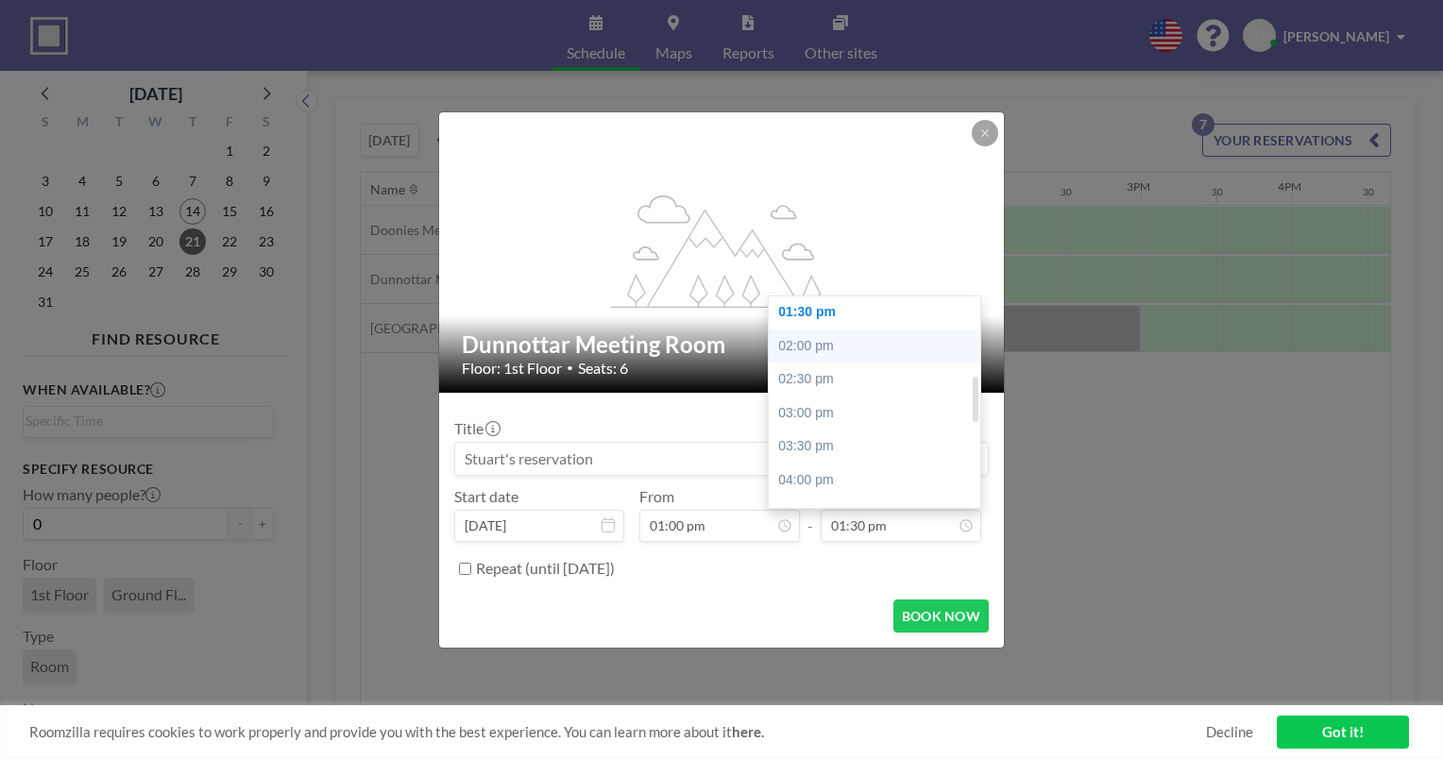
click at [848, 350] on div "02:00 pm" at bounding box center [879, 347] width 221 height 34
type input "02:00 pm"
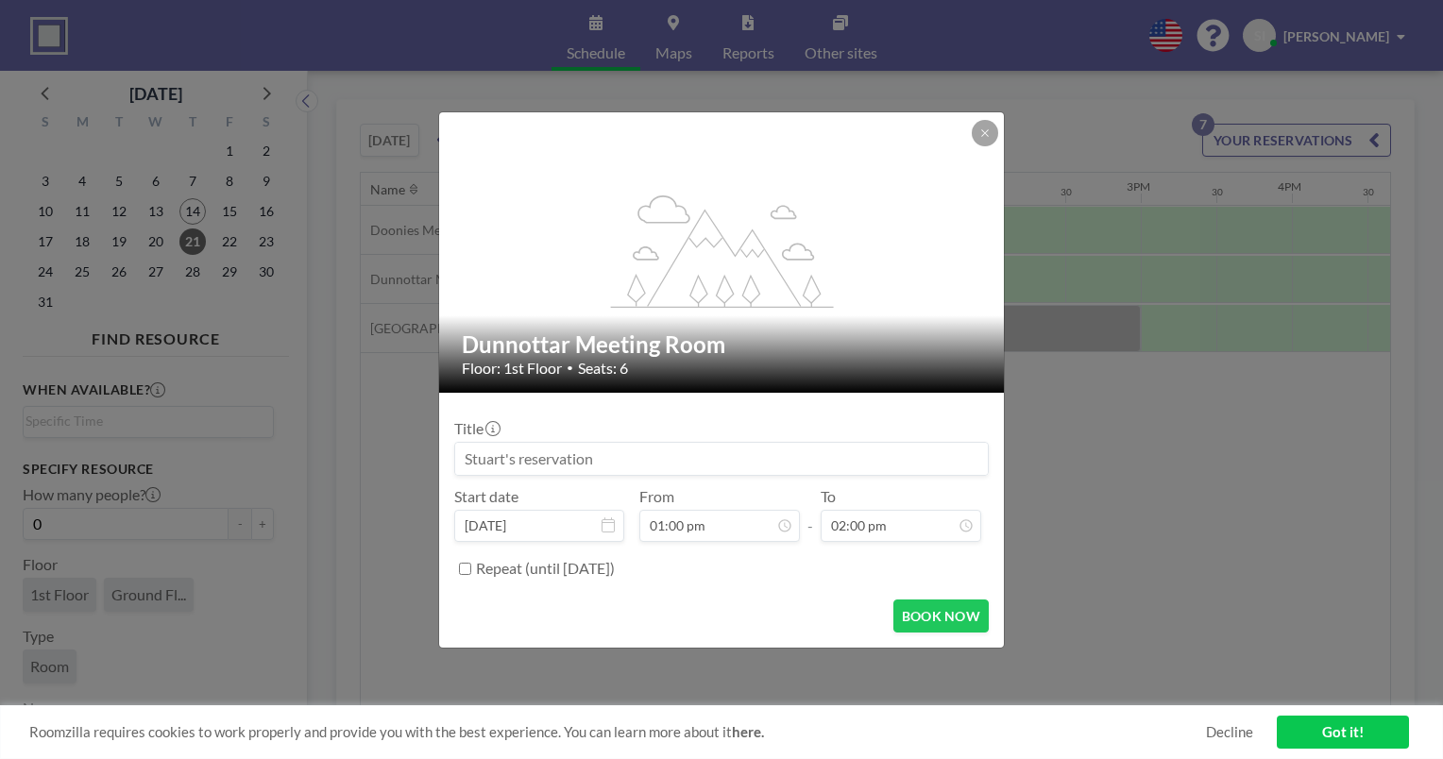
scroll to position [403, 0]
click at [959, 616] on button "BOOK NOW" at bounding box center [941, 616] width 95 height 33
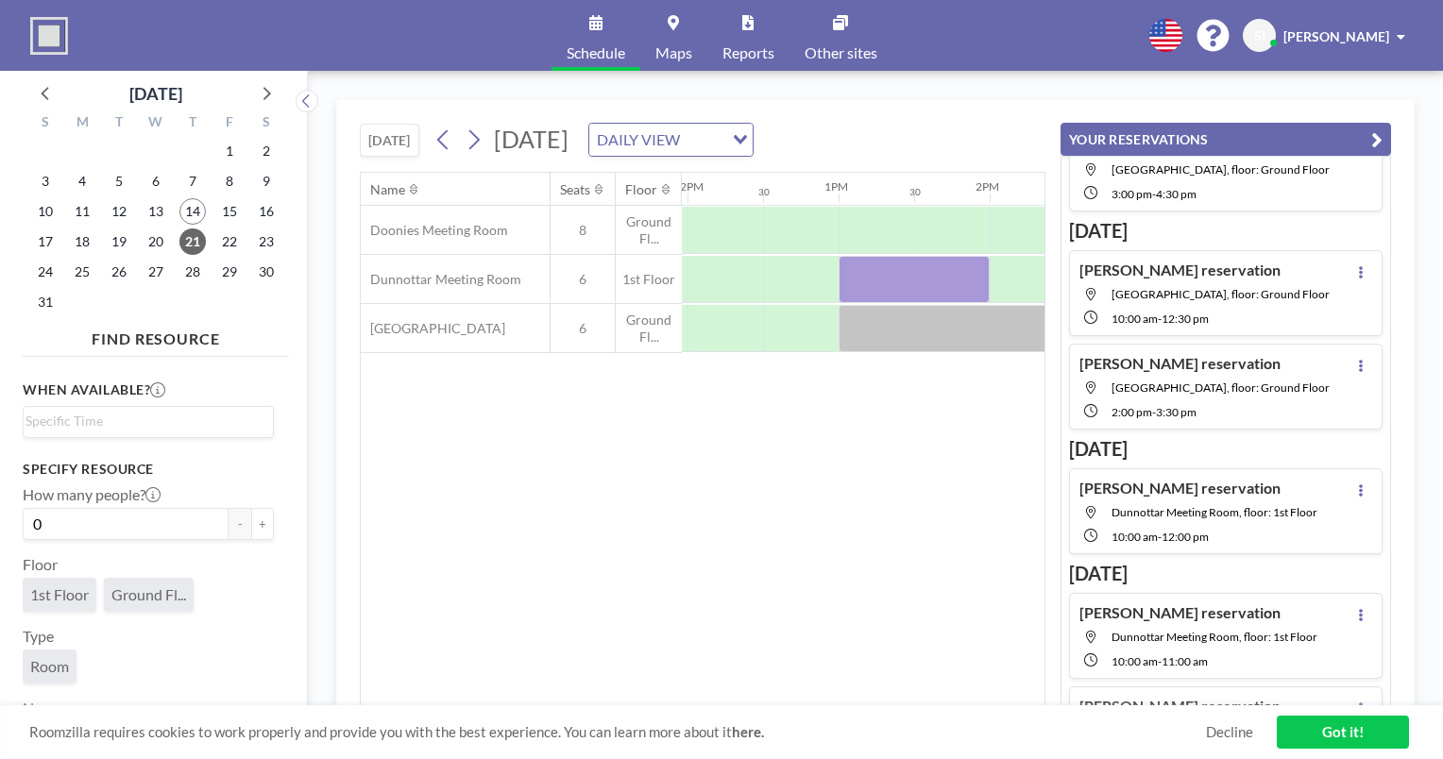
scroll to position [314, 0]
